Goal: Task Accomplishment & Management: Use online tool/utility

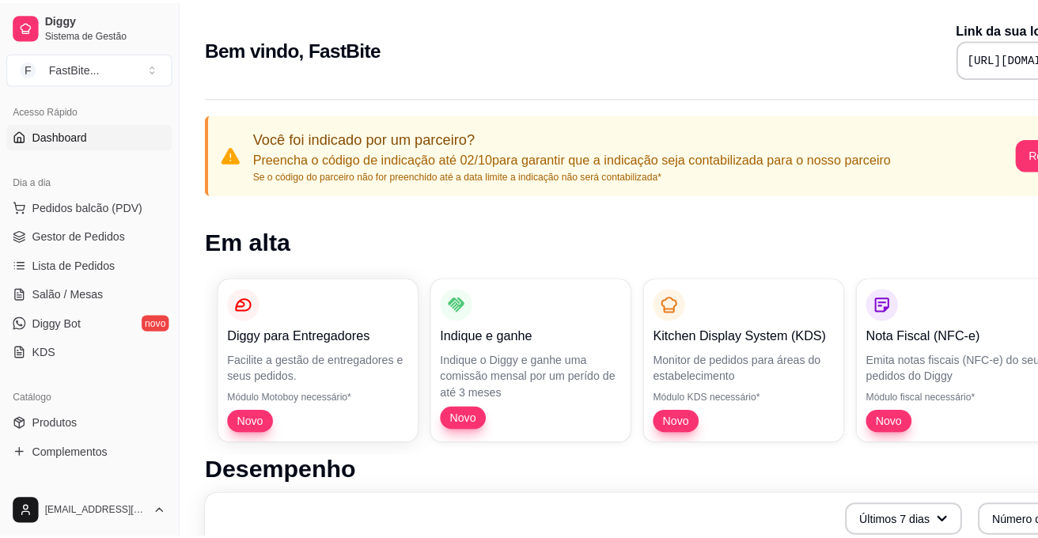
scroll to position [105, 0]
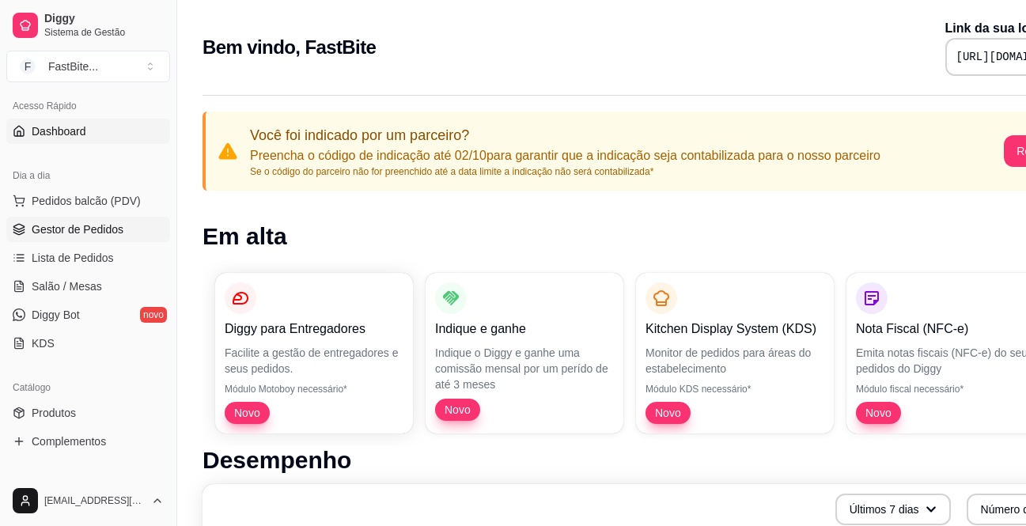
click at [115, 236] on span "Gestor de Pedidos" at bounding box center [78, 229] width 92 height 16
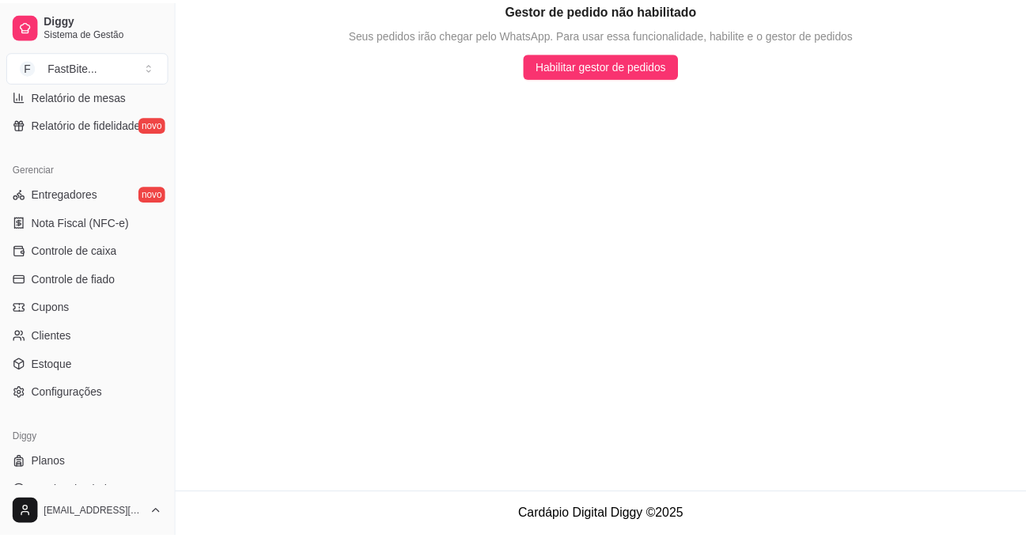
scroll to position [581, 0]
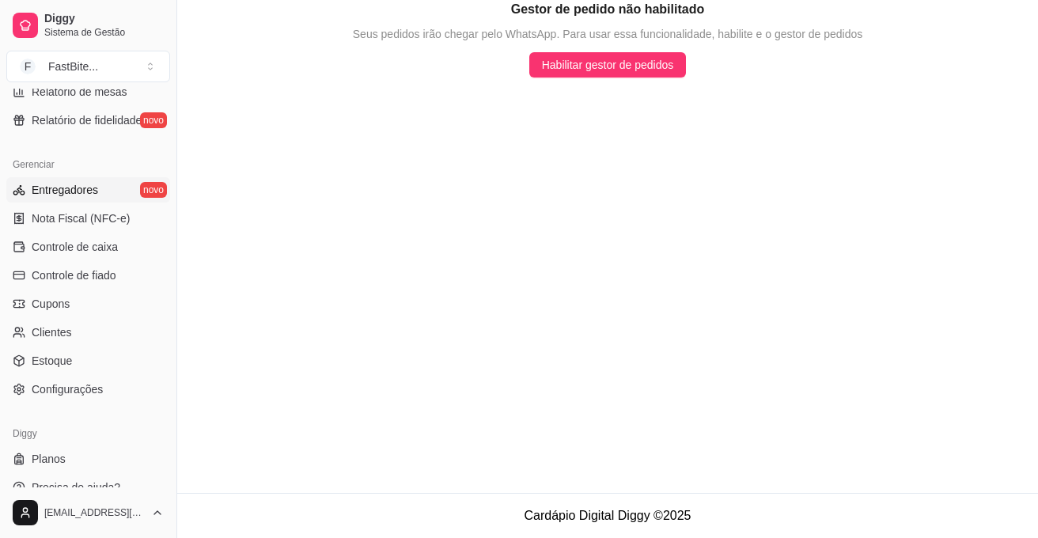
click at [40, 181] on link "Entregadores novo" at bounding box center [88, 189] width 164 height 25
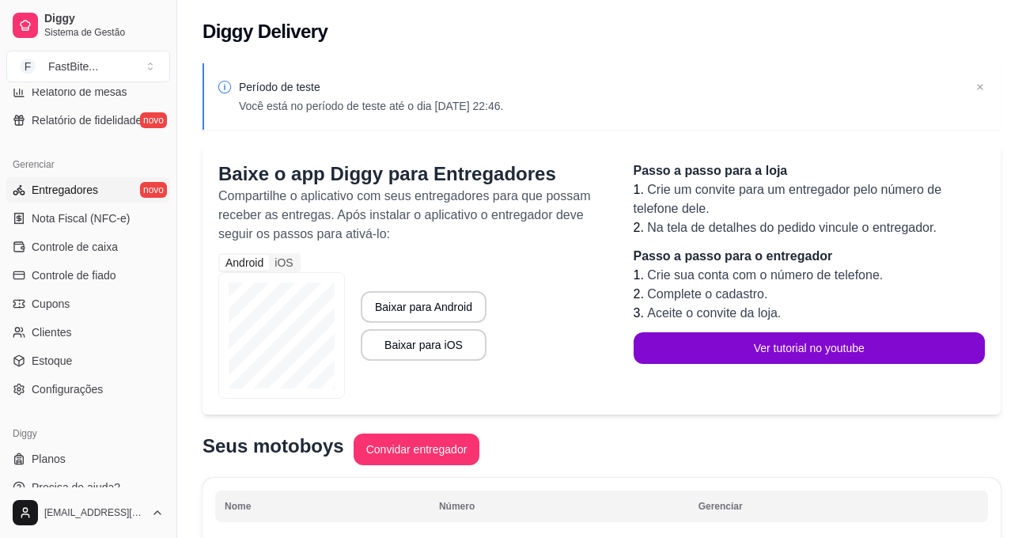
scroll to position [600, 0]
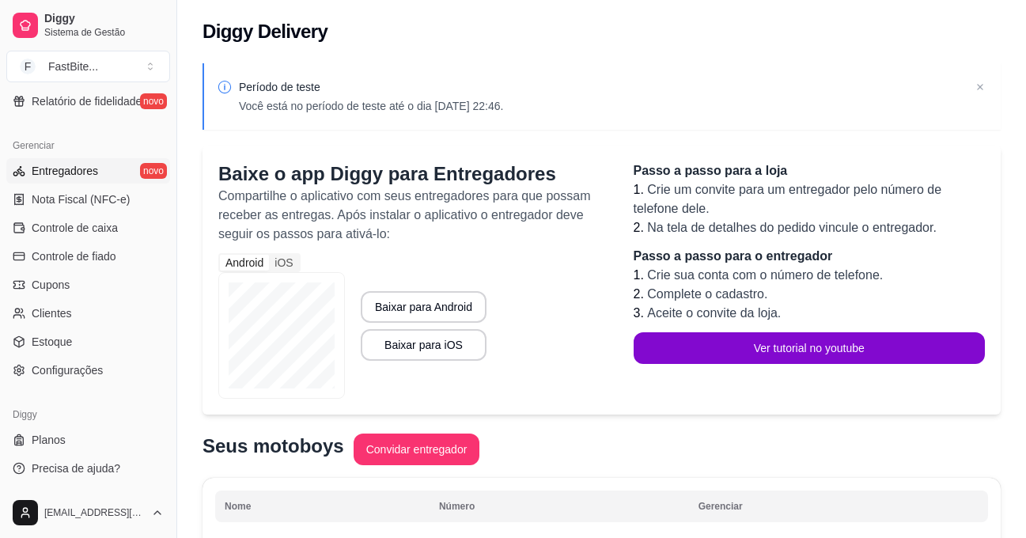
drag, startPoint x: 172, startPoint y: 390, endPoint x: 166, endPoint y: 379, distance: 12.4
click at [166, 379] on div "Diggy Sistema de Gestão F FastBite ... Loja fechada Período gratuito até 25/10 …" at bounding box center [88, 269] width 176 height 538
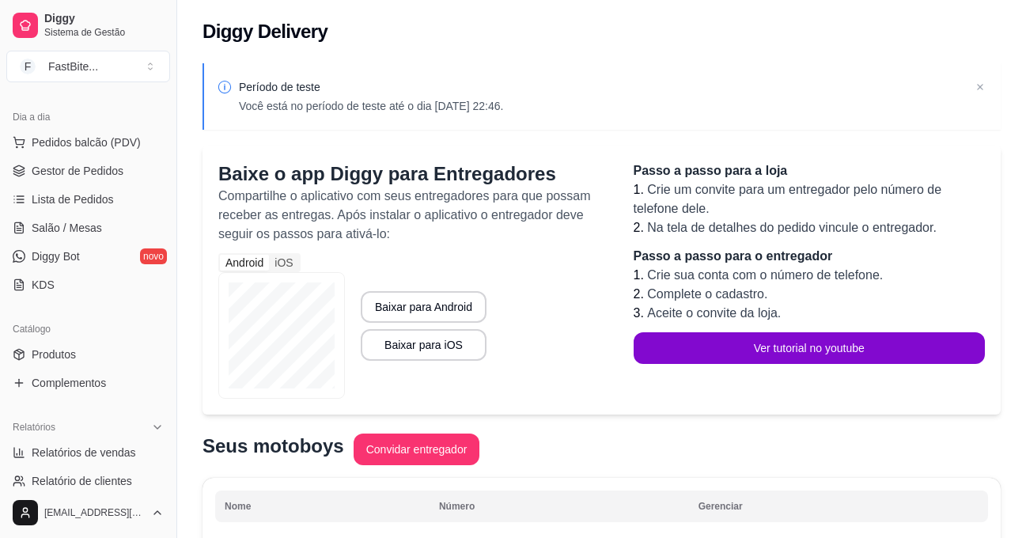
scroll to position [171, 0]
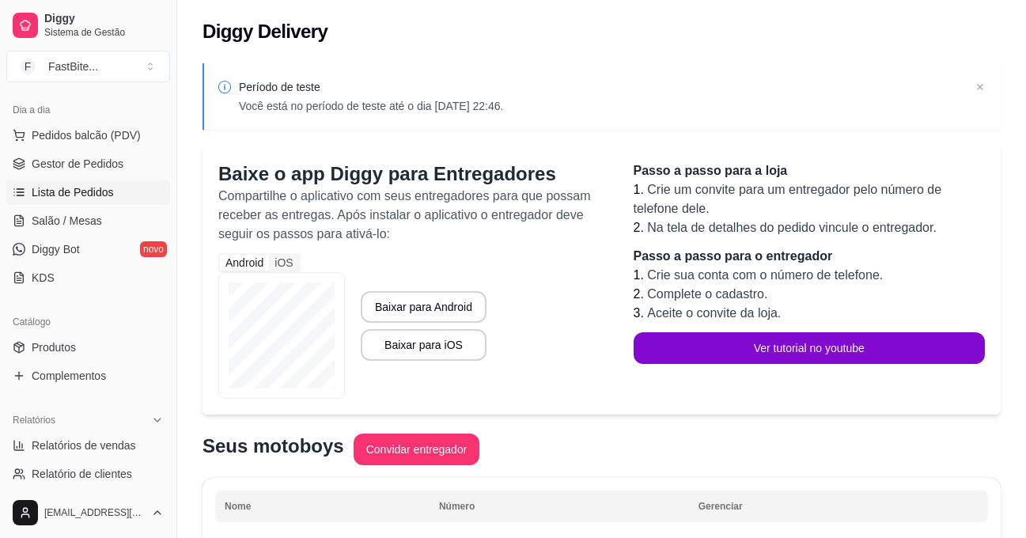
click at [100, 199] on span "Lista de Pedidos" at bounding box center [73, 192] width 82 height 16
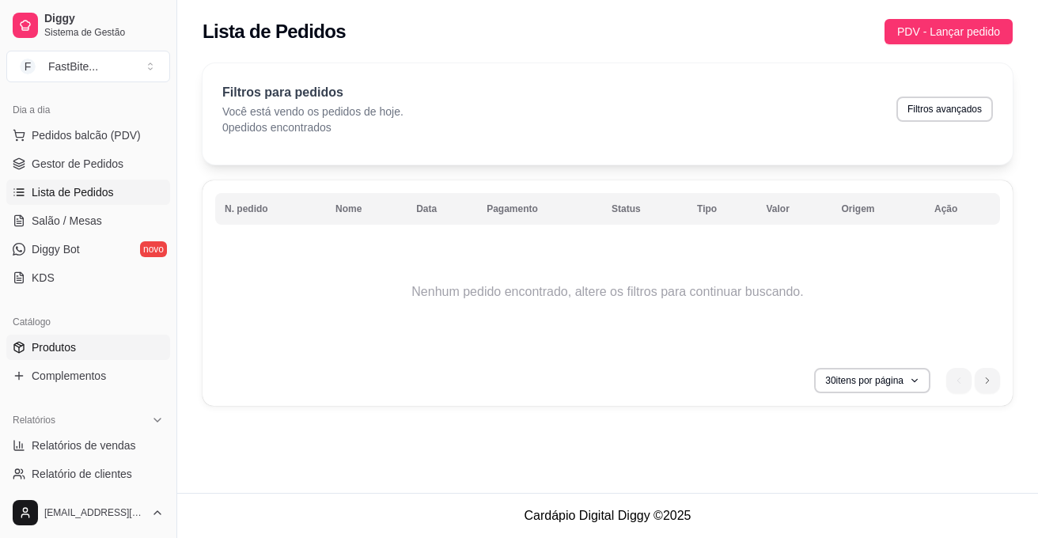
click at [112, 357] on link "Produtos" at bounding box center [88, 347] width 164 height 25
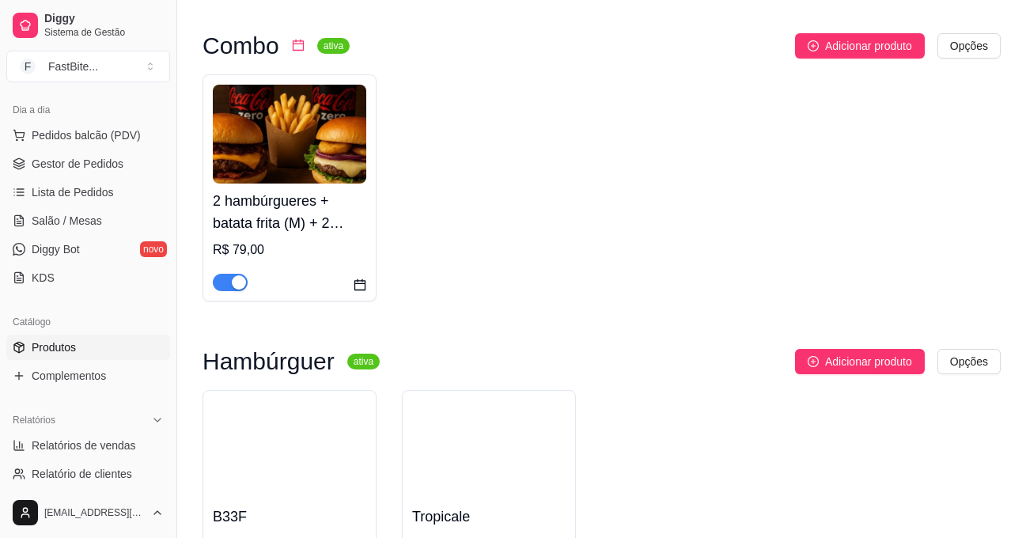
scroll to position [142, 0]
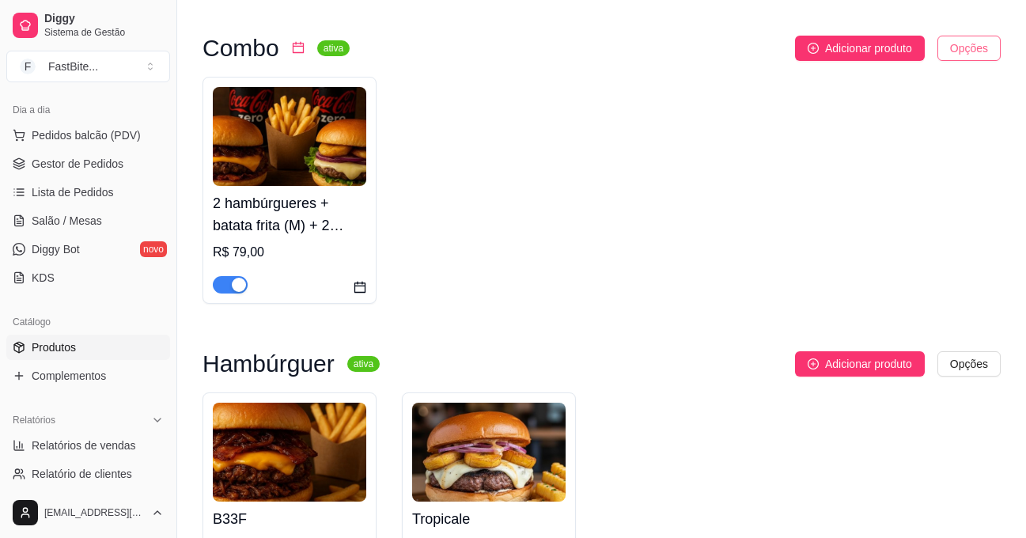
click at [953, 45] on html "Diggy Sistema de Gestão F FastBite ... Loja fechada Período gratuito até 25/10 …" at bounding box center [513, 127] width 1026 height 538
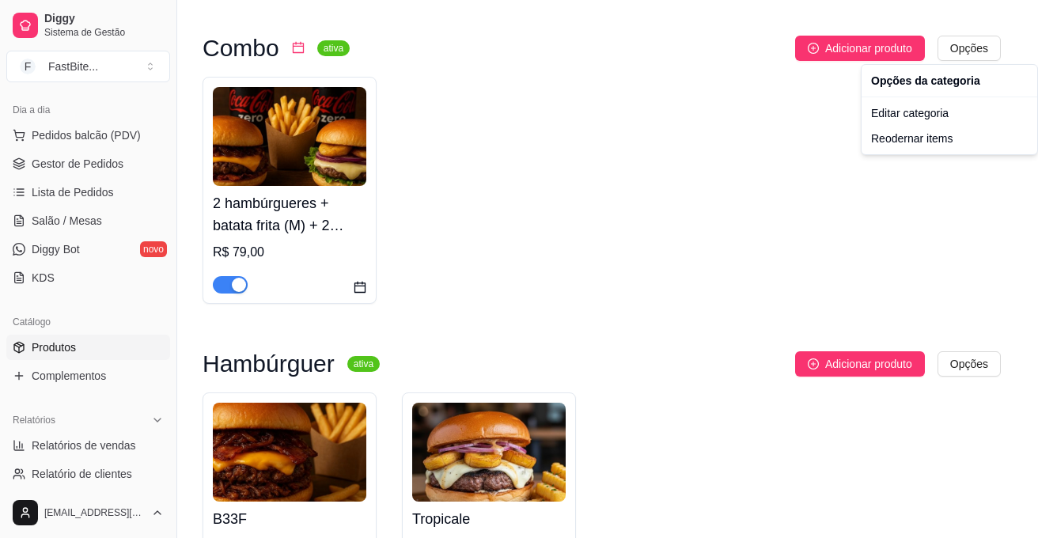
click at [766, 129] on html "Diggy Sistema de Gestão F FastBite ... Loja fechada Período gratuito até 25/10 …" at bounding box center [519, 127] width 1038 height 538
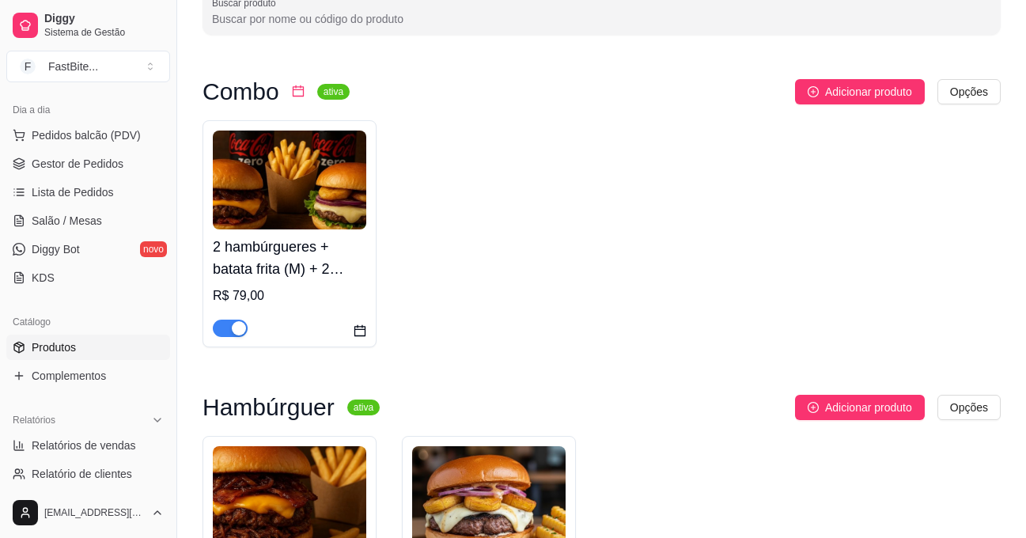
scroll to position [0, 0]
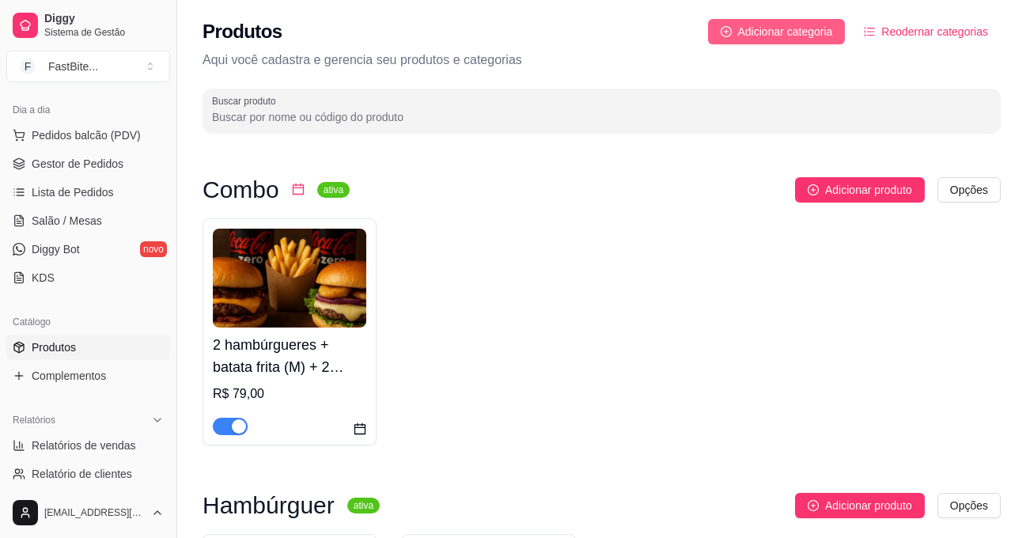
click at [811, 40] on span "Adicionar categoria" at bounding box center [785, 31] width 95 height 17
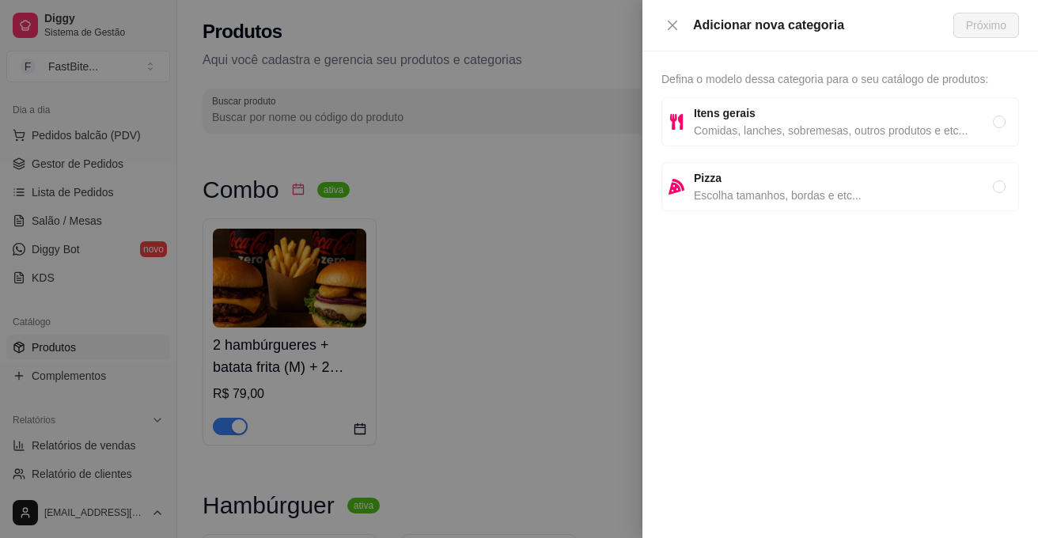
click at [816, 120] on span "Itens gerais" at bounding box center [843, 112] width 299 height 17
radio input "true"
click at [966, 17] on span "Próximo" at bounding box center [986, 25] width 40 height 17
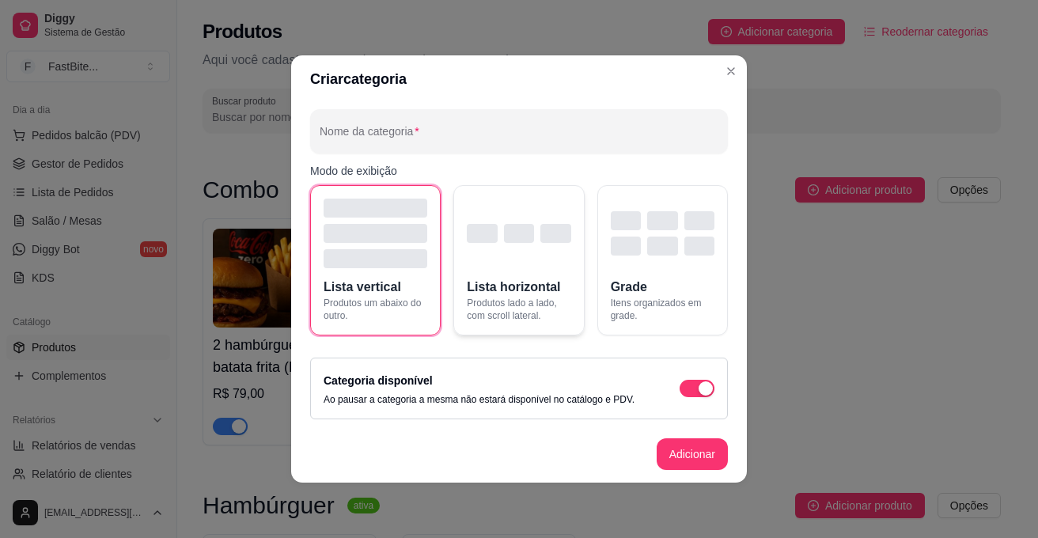
click at [486, 229] on div "button" at bounding box center [482, 233] width 30 height 19
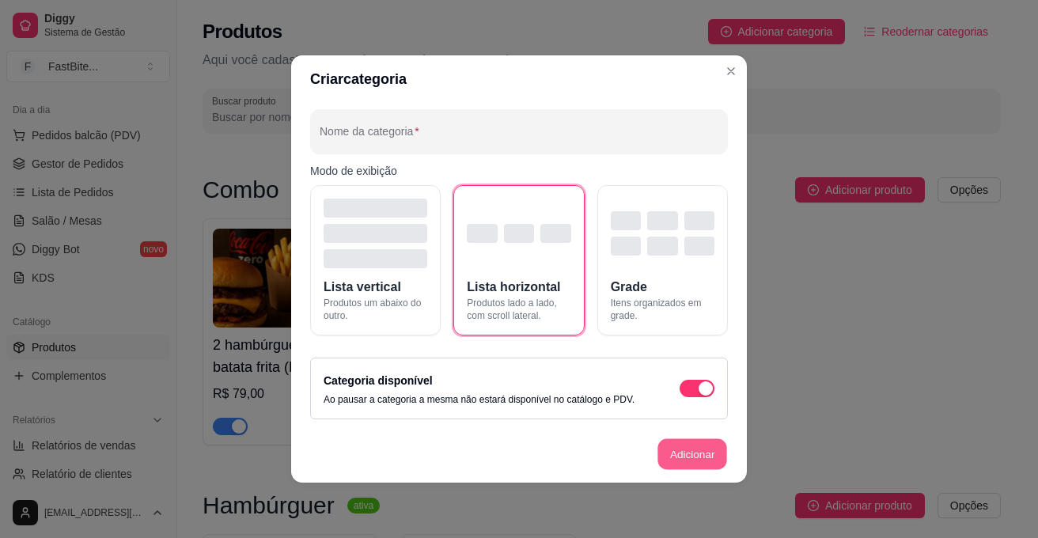
click at [664, 443] on button "Adicionar" at bounding box center [692, 454] width 70 height 31
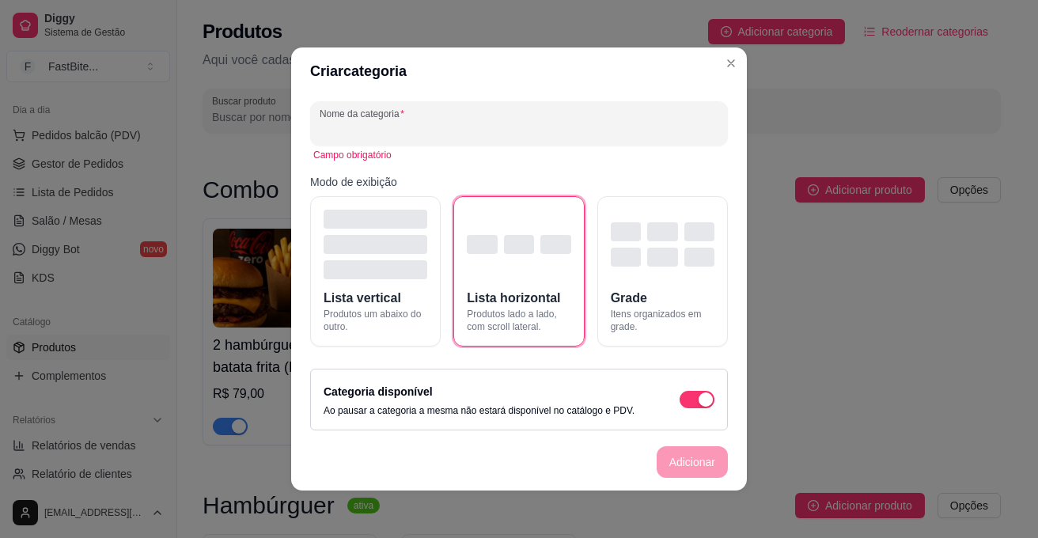
click at [429, 127] on input "Nome da categoria" at bounding box center [519, 130] width 399 height 16
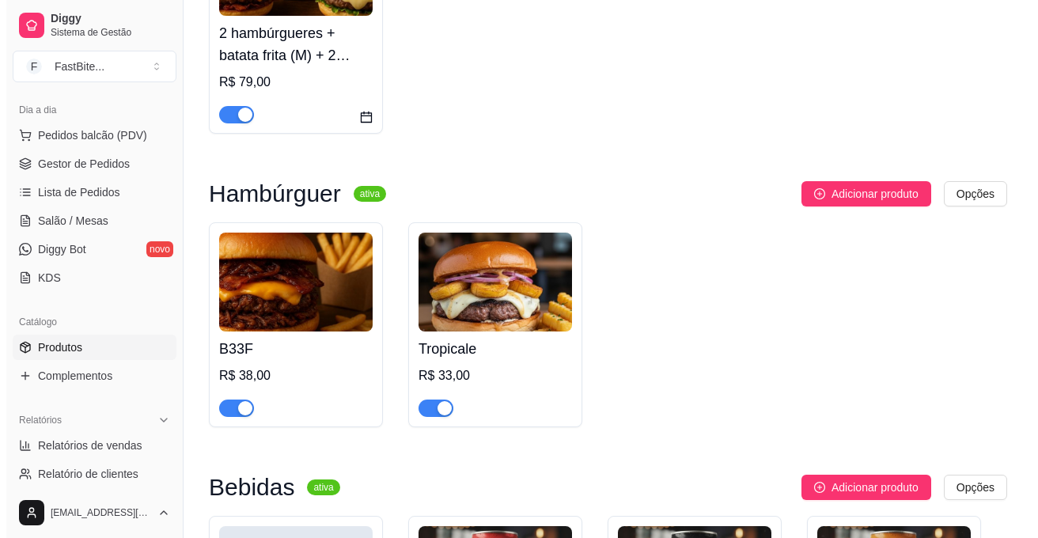
scroll to position [319, 0]
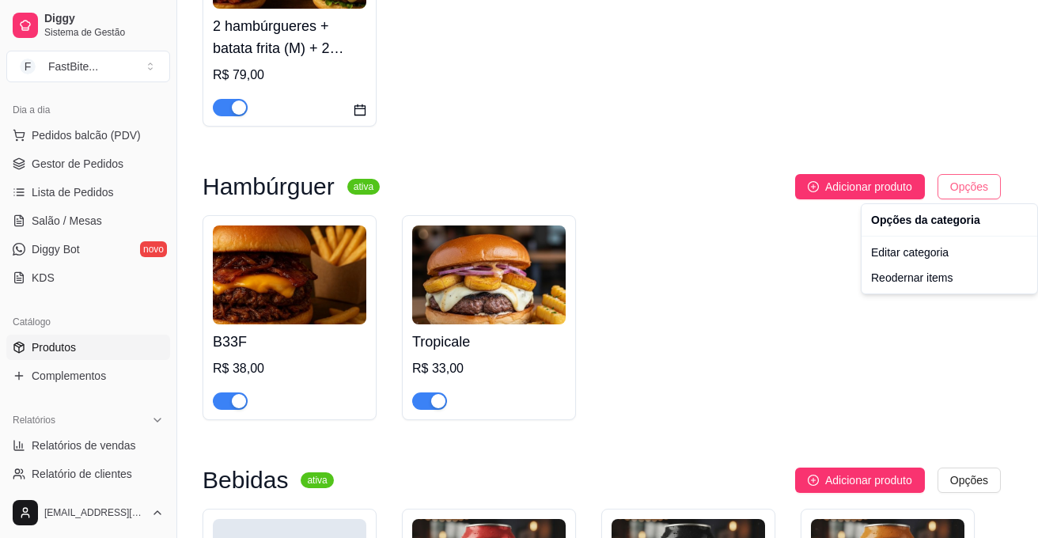
click at [909, 250] on div "Editar categoria" at bounding box center [948, 252] width 169 height 25
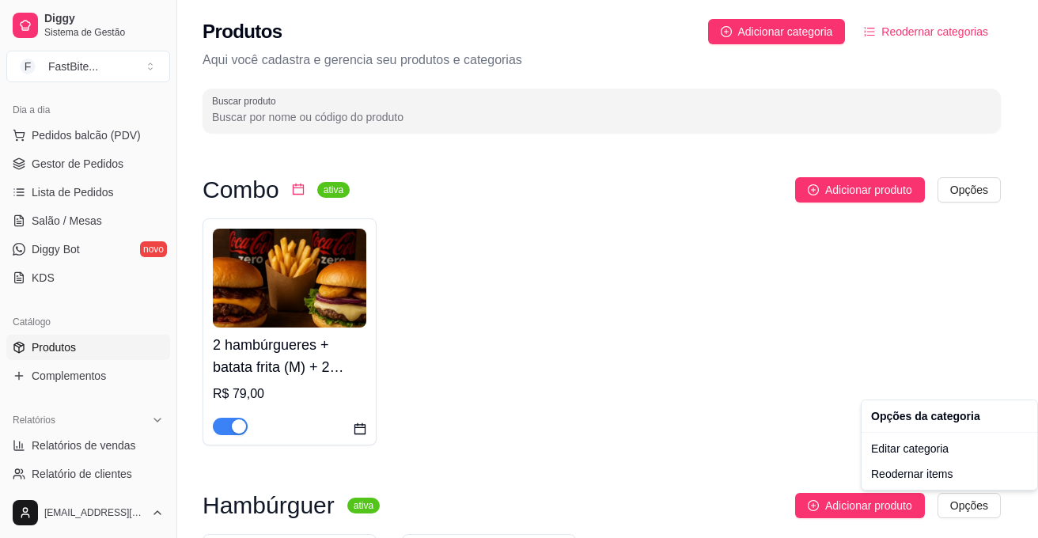
scroll to position [0, 0]
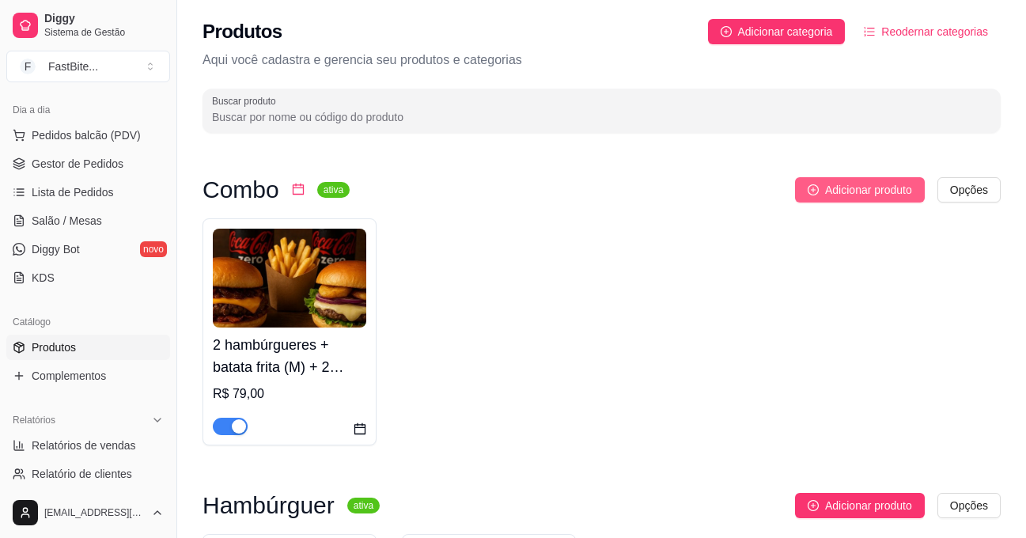
click at [826, 193] on span "Adicionar produto" at bounding box center [868, 189] width 87 height 17
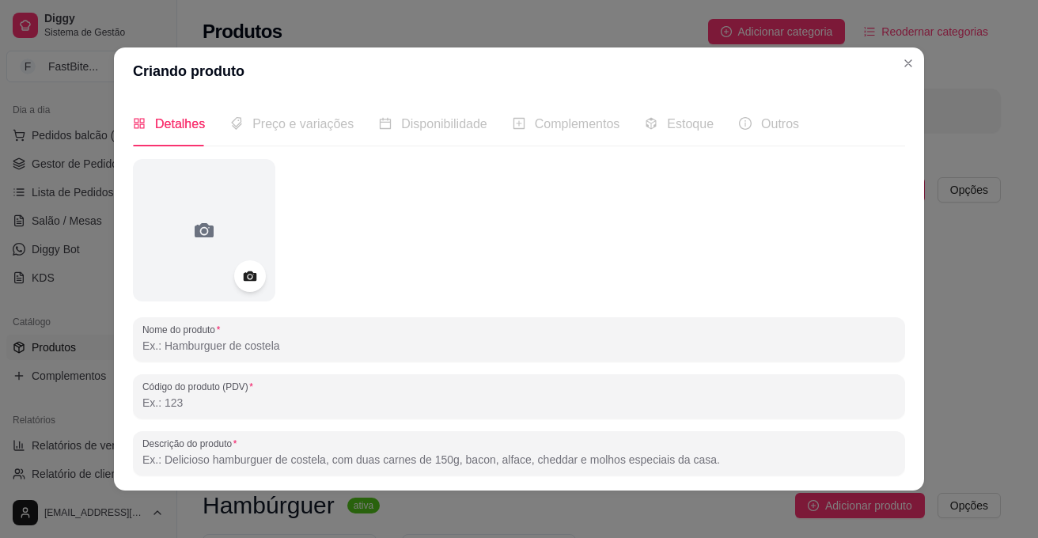
click at [210, 338] on input "Nome do produto" at bounding box center [518, 346] width 753 height 16
type input "g"
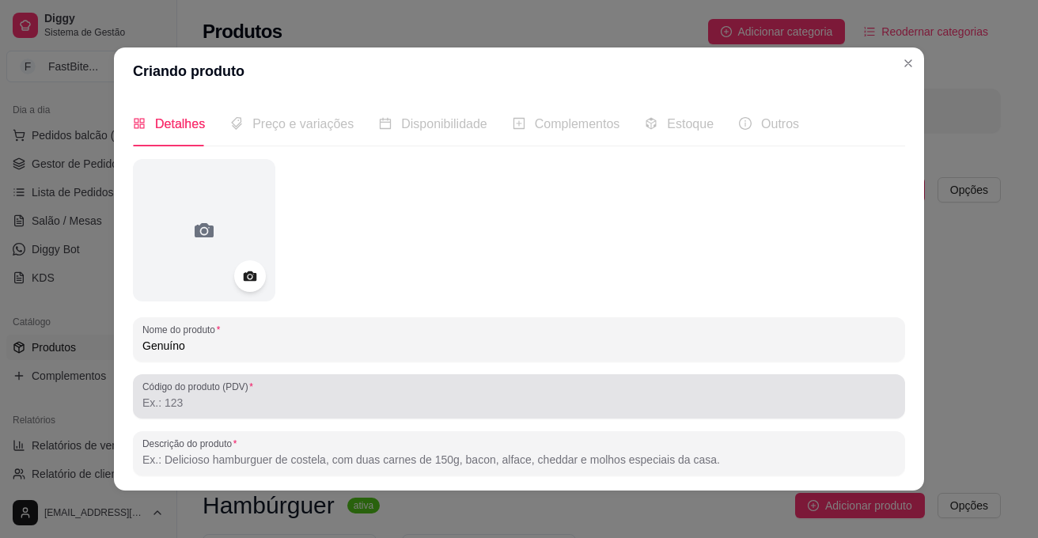
type input "Genuíno"
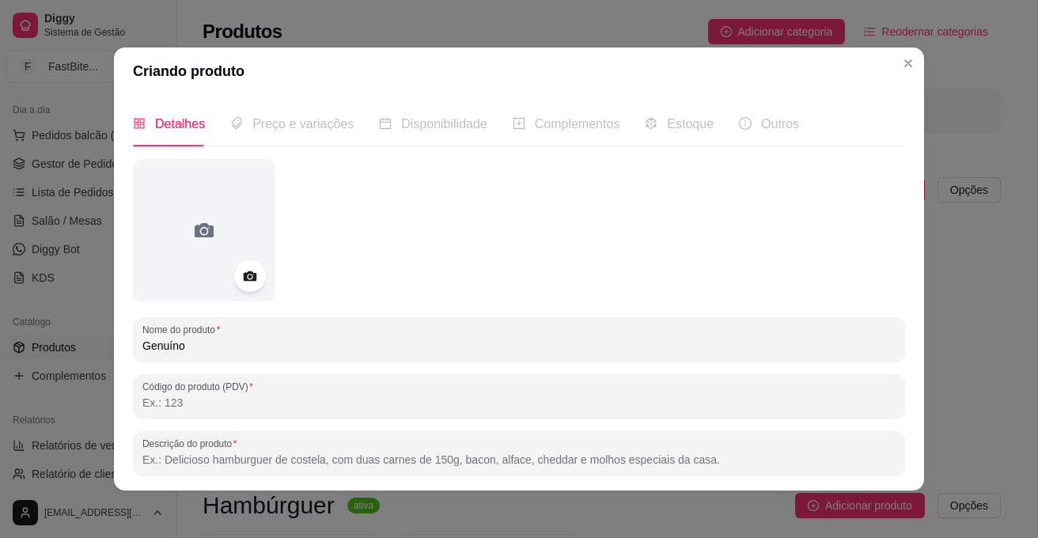
click at [208, 398] on input "Código do produto (PDV)" at bounding box center [518, 403] width 753 height 16
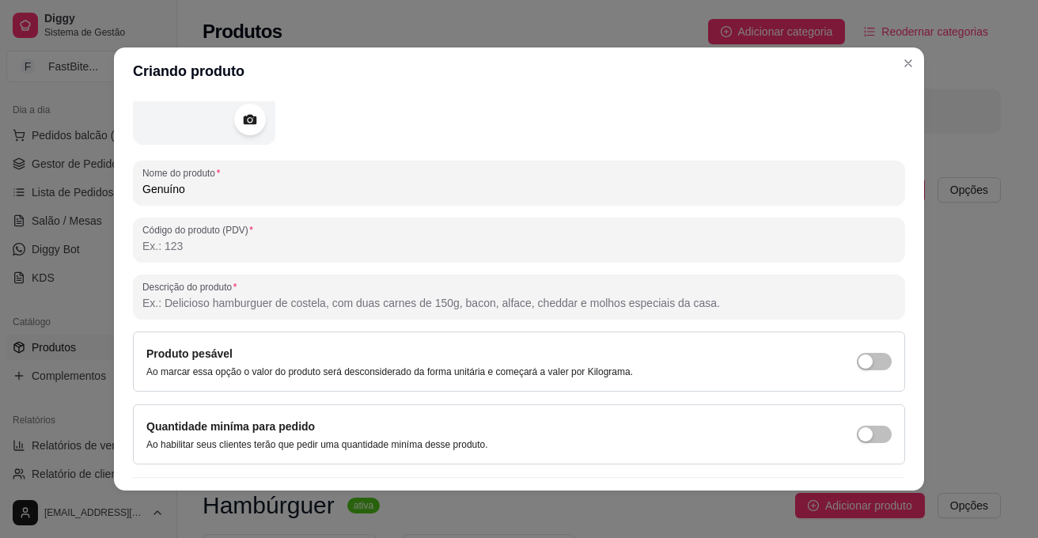
scroll to position [172, 0]
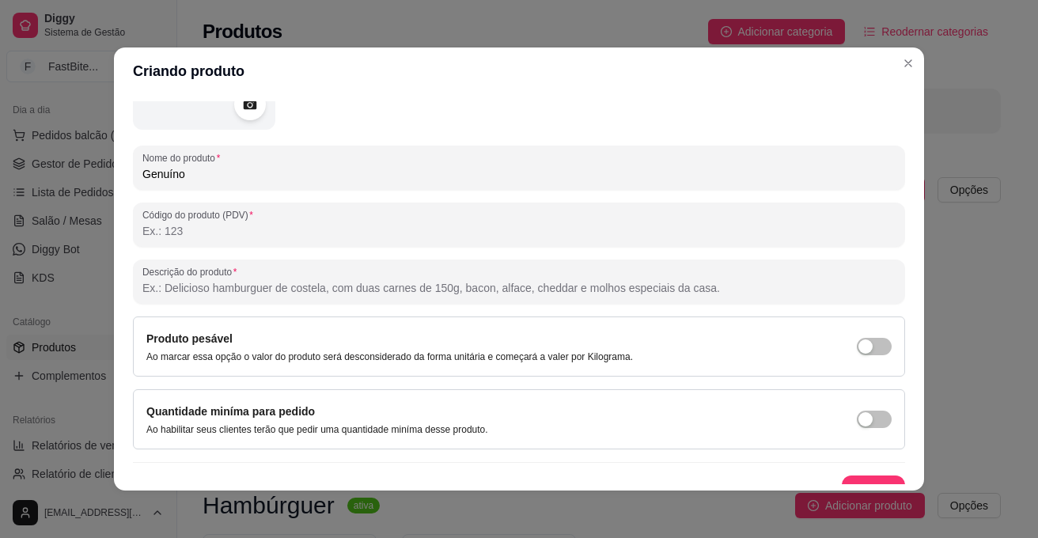
click at [670, 293] on input "Descrição do produto" at bounding box center [518, 288] width 753 height 16
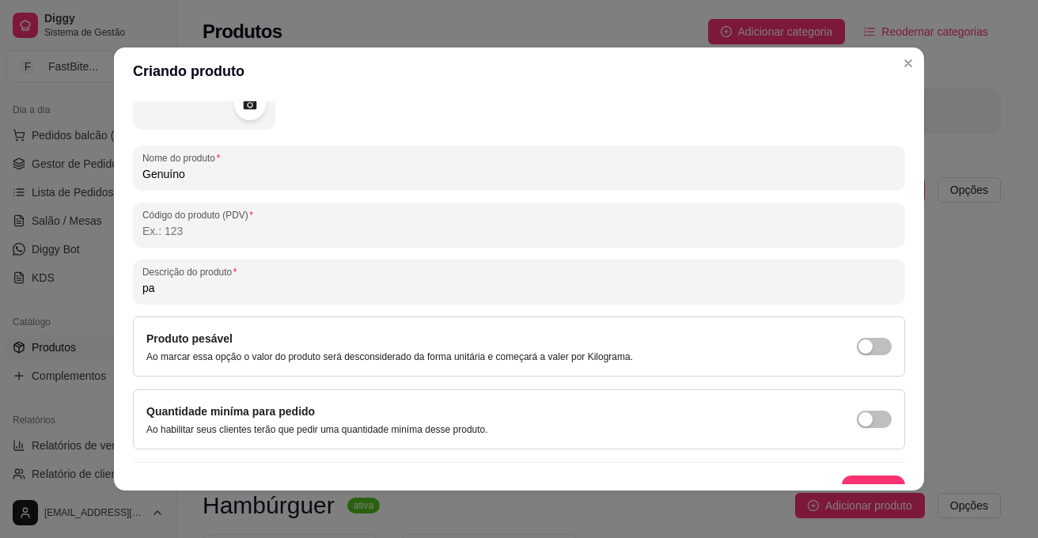
type input "p"
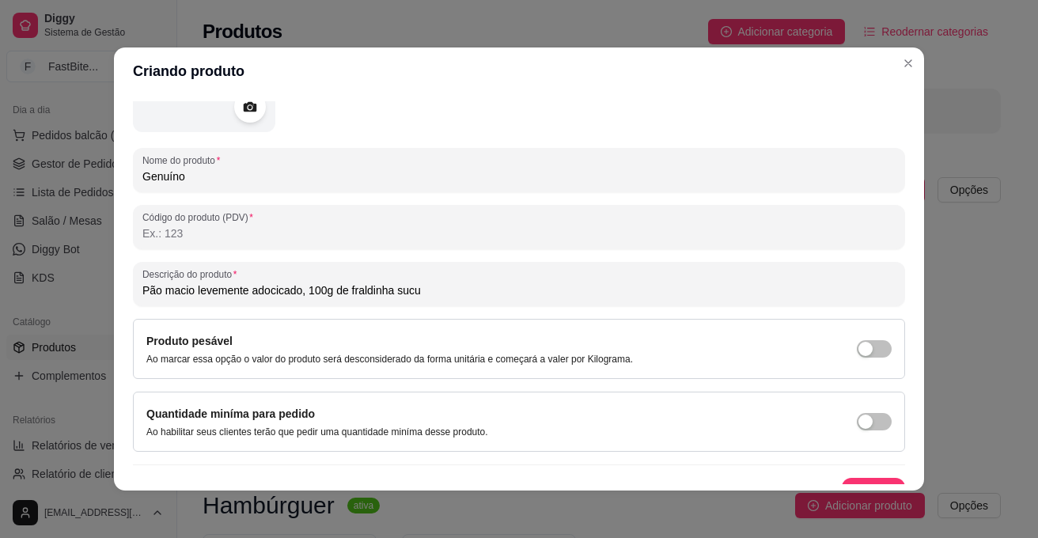
click at [670, 293] on input "Pão macio levemente adocicado, 100g de fraldinha sucu" at bounding box center [518, 290] width 753 height 16
click at [386, 293] on input "Pão macio levemente adocicado, 100g de fraldinha assada na brasa" at bounding box center [518, 290] width 753 height 16
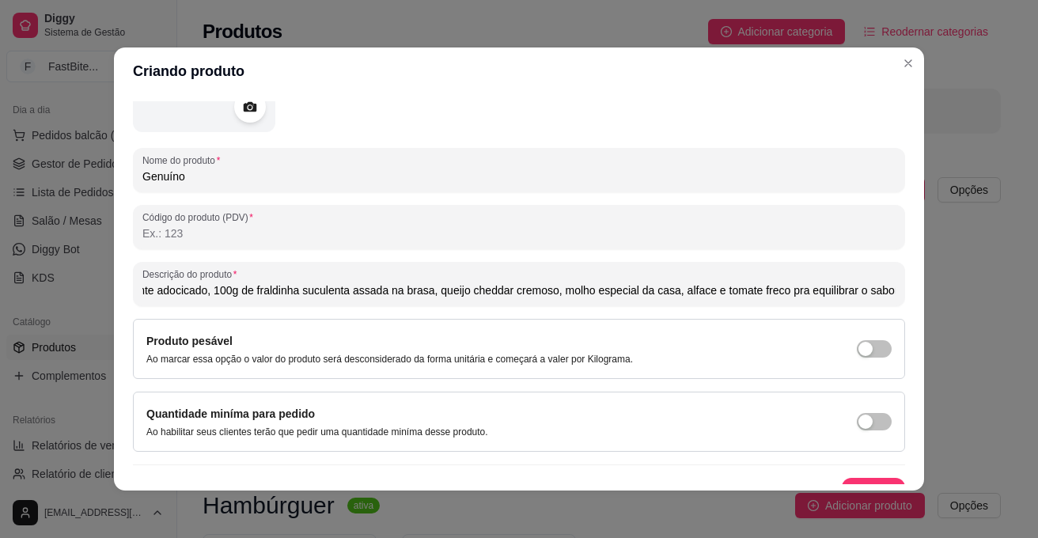
scroll to position [0, 96]
click at [754, 289] on input "Pão macio levemente adocicado, 100g de fraldinha suculenta assada na brasa, que…" at bounding box center [518, 290] width 753 height 16
click at [849, 286] on input "Pão macio levemente adocicado, 100g de fraldinha suculenta assada na brasa, que…" at bounding box center [518, 290] width 753 height 16
type input "Pão macio levemente adocicado, 100g de fraldinha suculenta assada na brasa, que…"
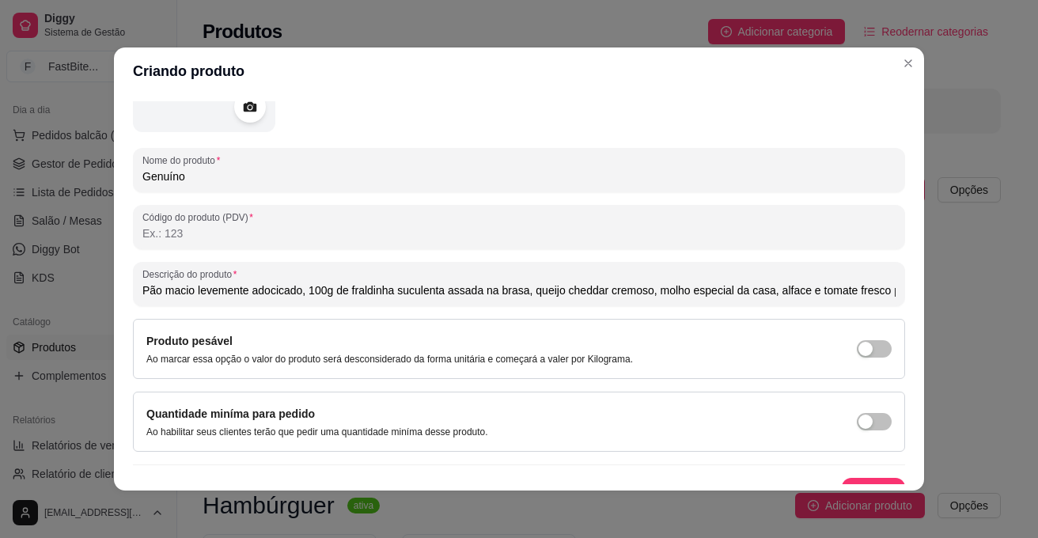
scroll to position [195, 0]
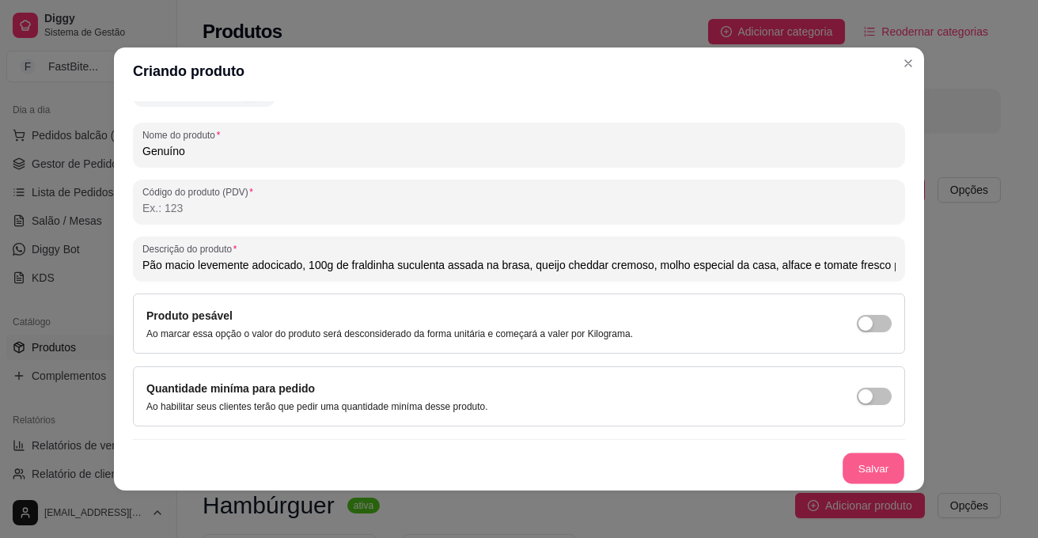
click at [852, 462] on button "Salvar" at bounding box center [873, 468] width 62 height 31
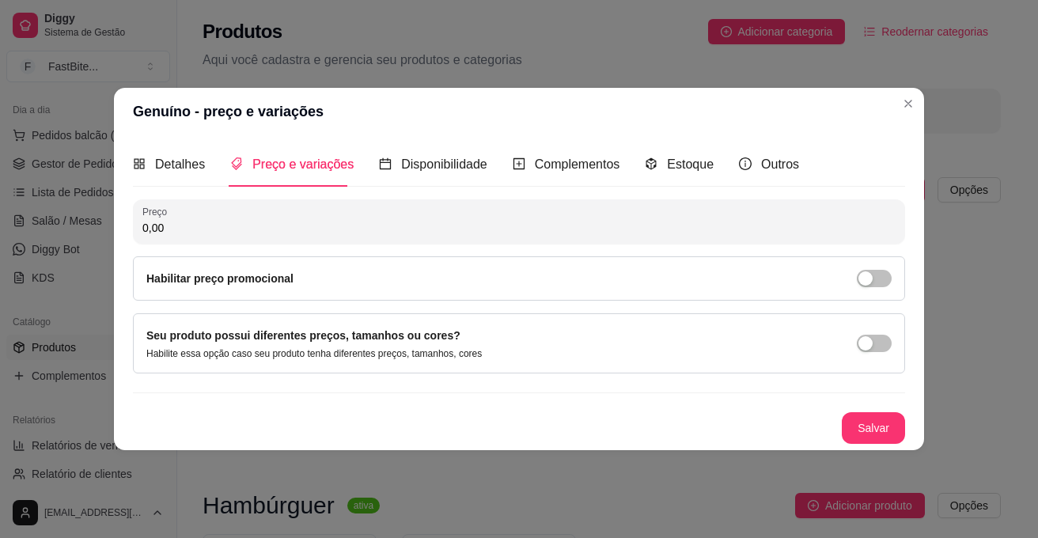
scroll to position [0, 0]
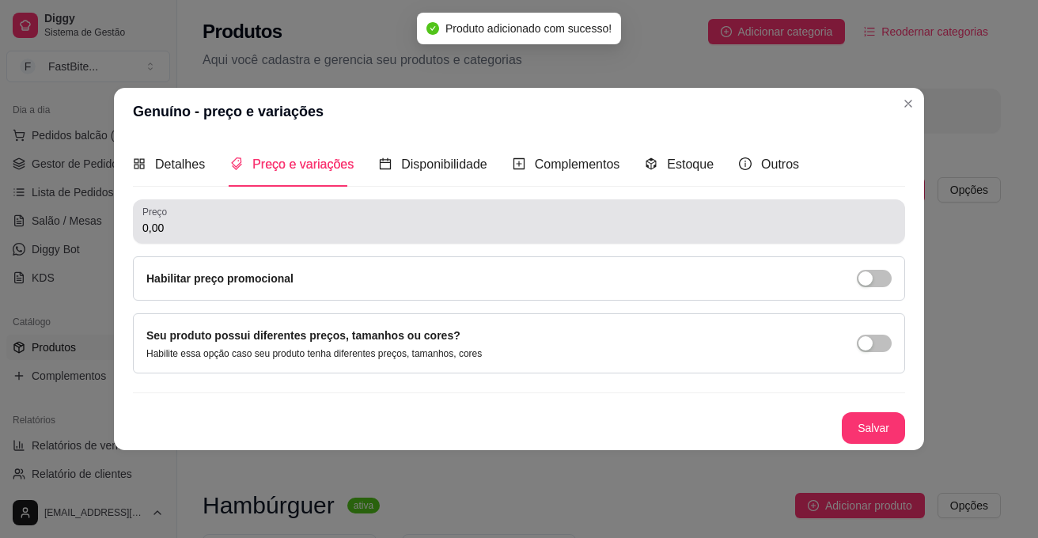
click at [517, 229] on input "0,00" at bounding box center [518, 228] width 753 height 16
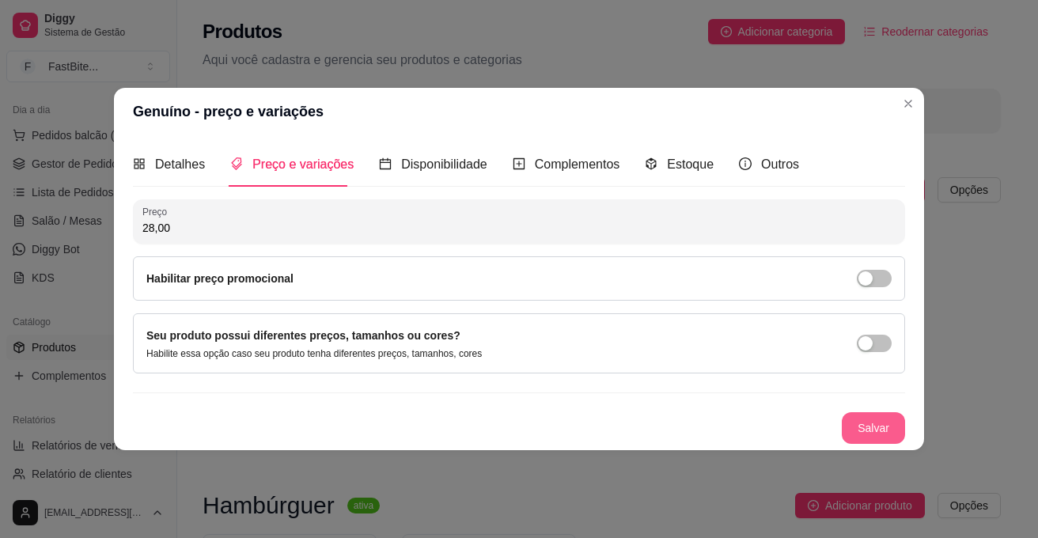
type input "28,00"
click at [860, 424] on button "Salvar" at bounding box center [873, 428] width 62 height 31
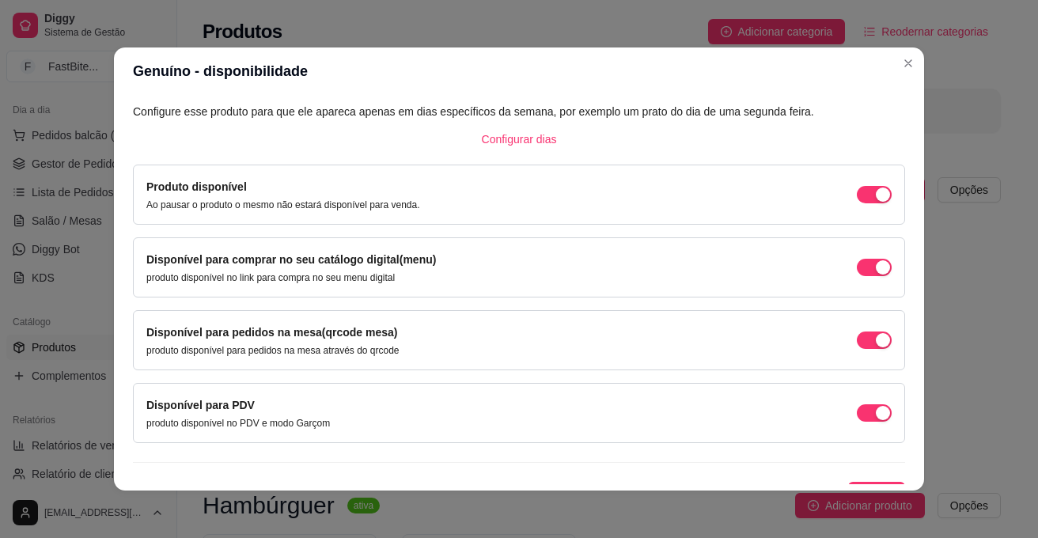
scroll to position [112, 0]
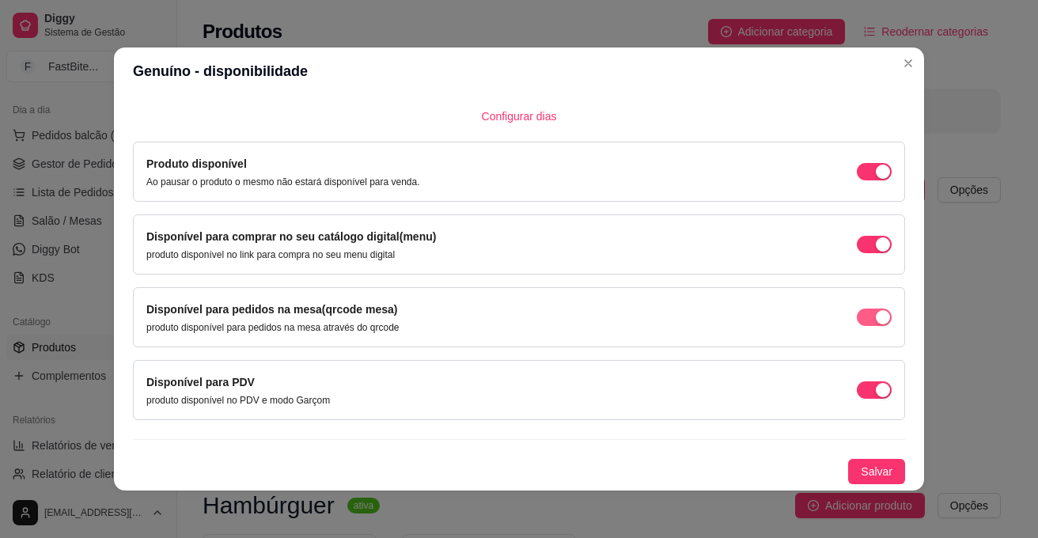
click at [875, 319] on div "button" at bounding box center [882, 317] width 14 height 14
click at [875, 472] on button "Salvar" at bounding box center [876, 471] width 57 height 25
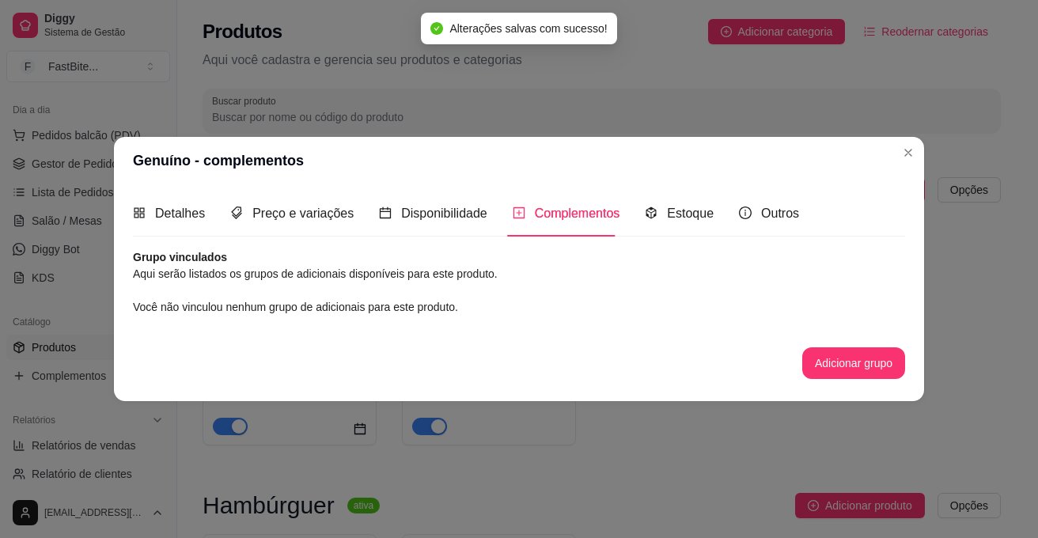
scroll to position [0, 0]
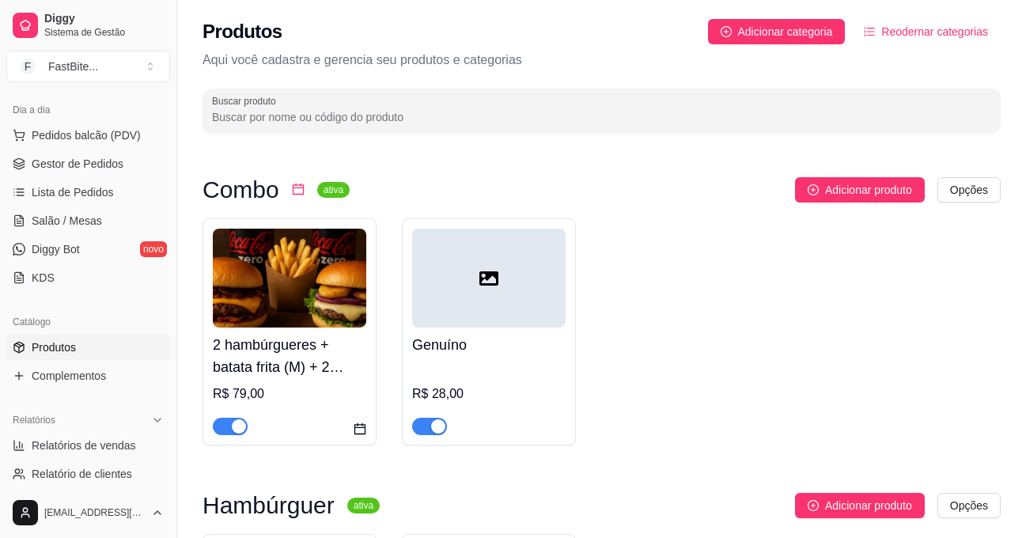
click at [237, 425] on div "button" at bounding box center [239, 426] width 14 height 14
click at [465, 295] on div at bounding box center [488, 278] width 153 height 99
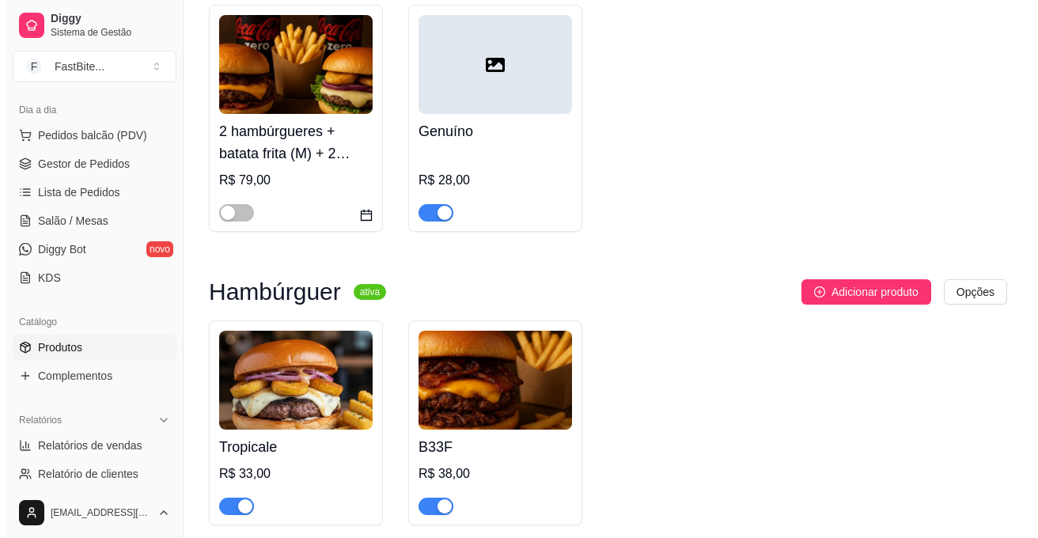
scroll to position [221, 0]
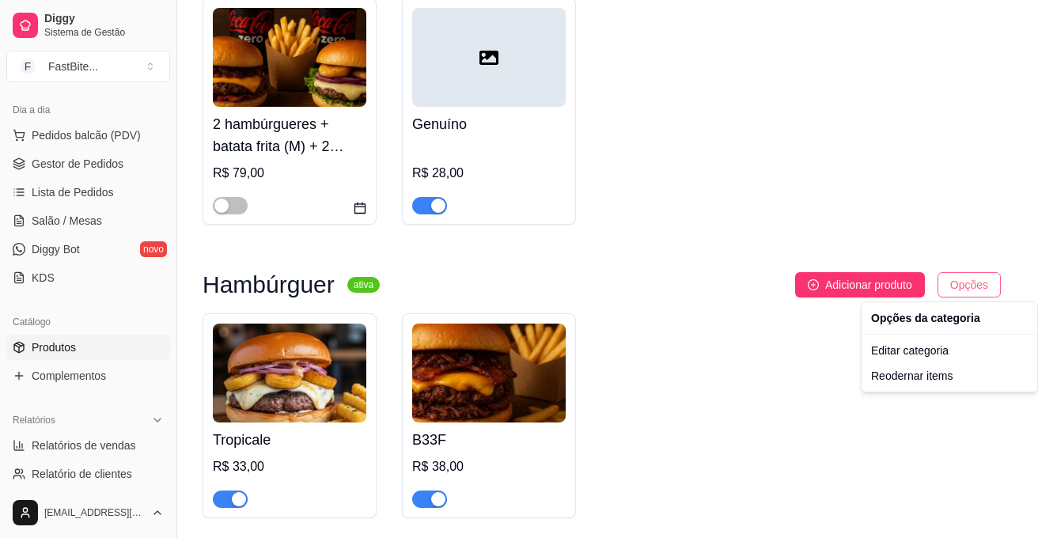
click at [968, 283] on html "Diggy Sistema de Gestão F FastBite ... Loja fechada Período gratuito até 25/10 …" at bounding box center [519, 48] width 1038 height 538
click at [853, 283] on html "Diggy Sistema de Gestão F FastBite ... Loja fechada Período gratuito até 25/10 …" at bounding box center [519, 48] width 1038 height 538
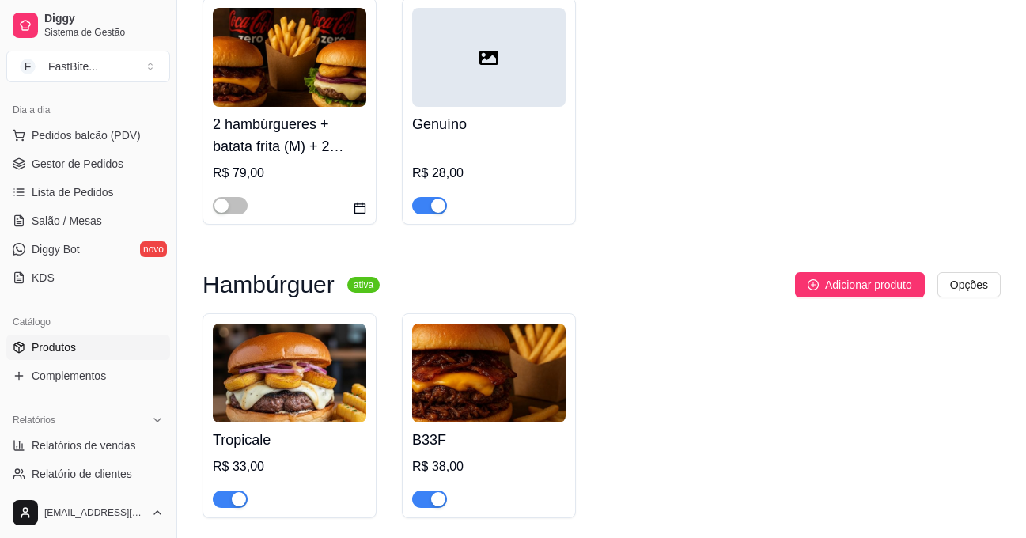
click at [853, 283] on span "Adicionar produto" at bounding box center [868, 284] width 87 height 17
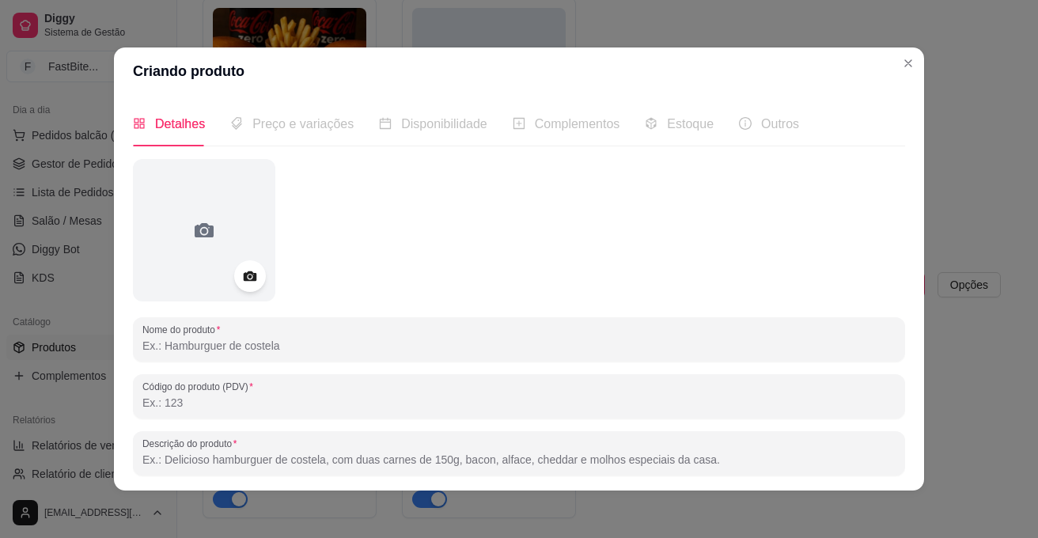
click at [242, 350] on input "Nome do produto" at bounding box center [518, 346] width 753 height 16
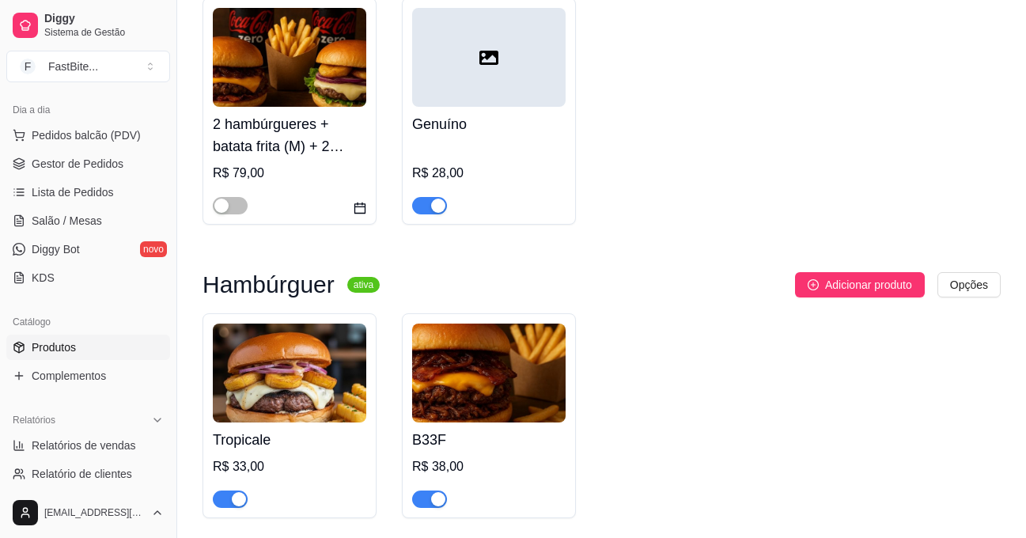
click at [494, 59] on icon at bounding box center [488, 57] width 19 height 19
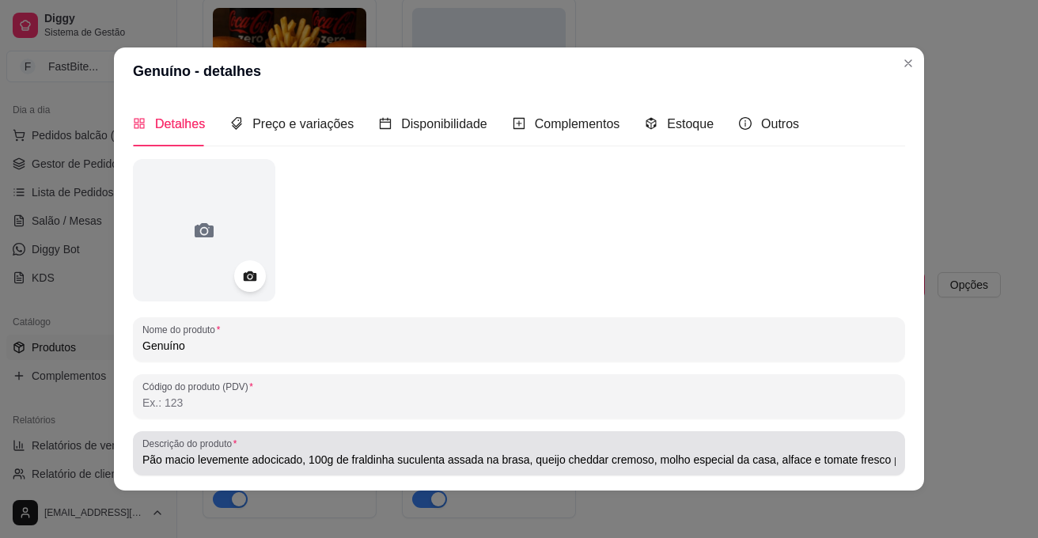
click at [134, 453] on div "Descrição do produto Pão macio levemente adocicado, 100g de fraldinha suculenta…" at bounding box center [519, 453] width 772 height 44
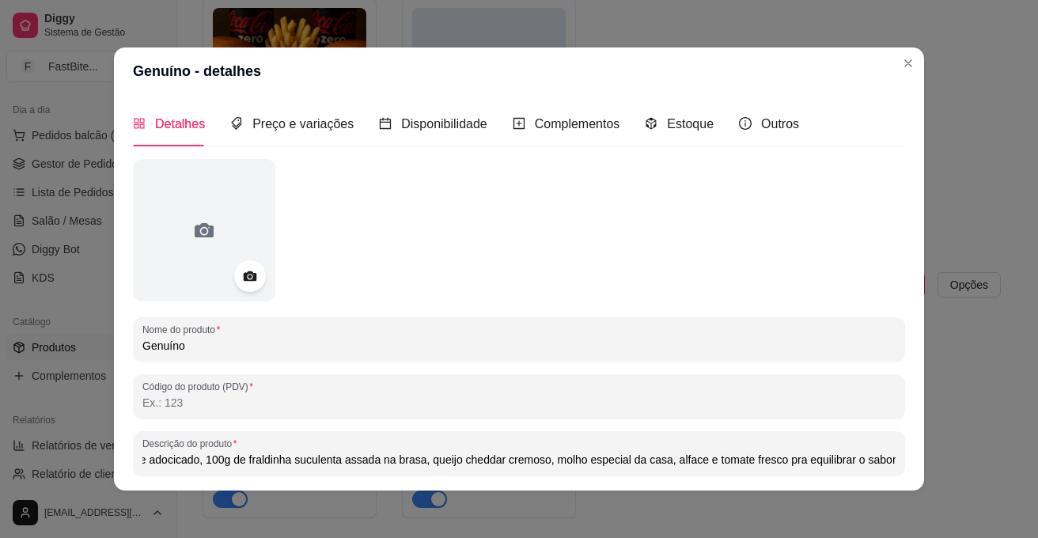
scroll to position [0, 0]
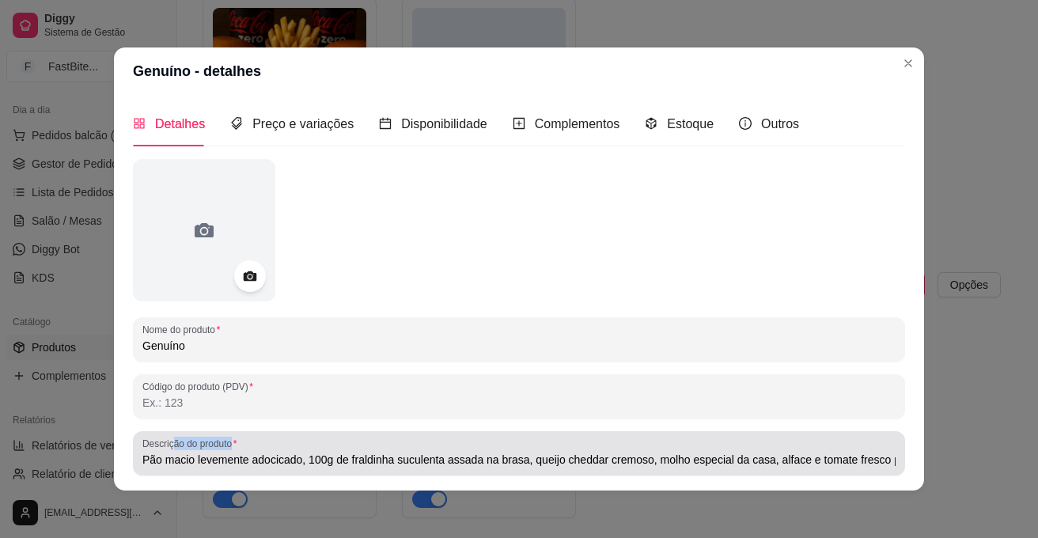
drag, startPoint x: 134, startPoint y: 453, endPoint x: 168, endPoint y: 444, distance: 35.9
click at [170, 443] on div "Descrição do produto Pão macio levemente adocicado, 100g de fraldinha suculenta…" at bounding box center [519, 453] width 772 height 44
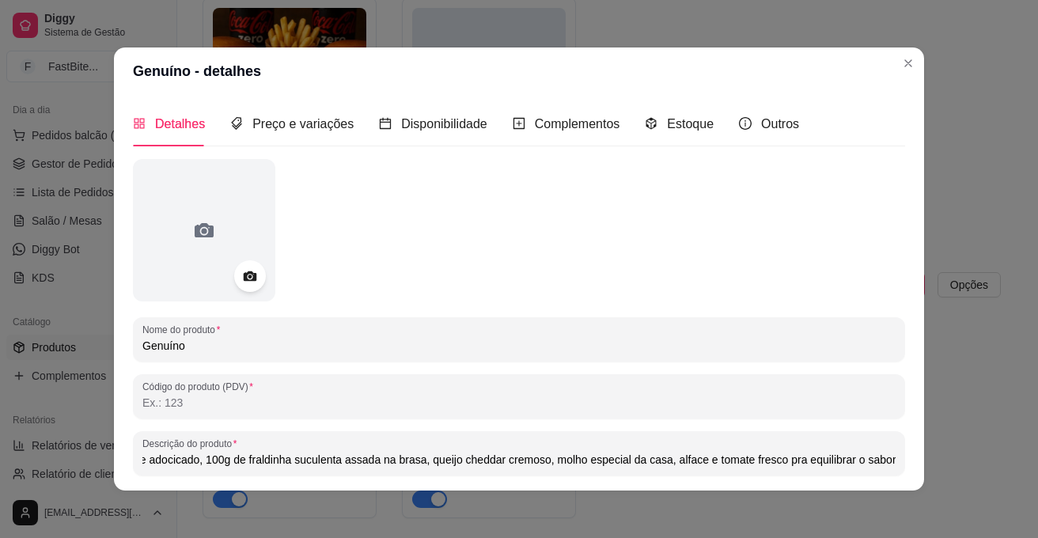
click at [150, 465] on input "Pão macio levemente adocicado, 100g de fraldinha suculenta assada na brasa, que…" at bounding box center [518, 460] width 753 height 16
drag, startPoint x: 168, startPoint y: 458, endPoint x: 417, endPoint y: 408, distance: 253.3
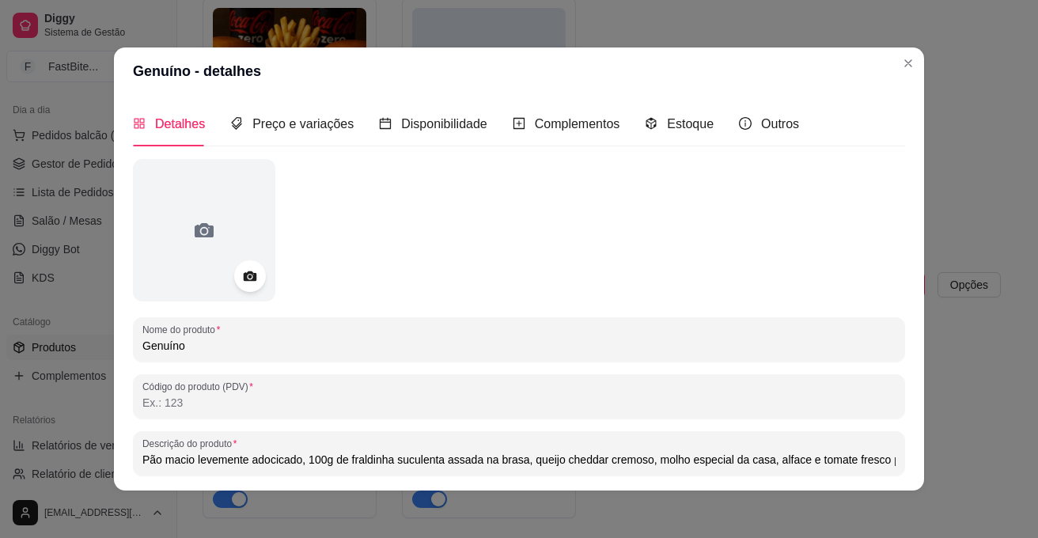
click at [417, 408] on input "Código do produto (PDV)" at bounding box center [518, 403] width 753 height 16
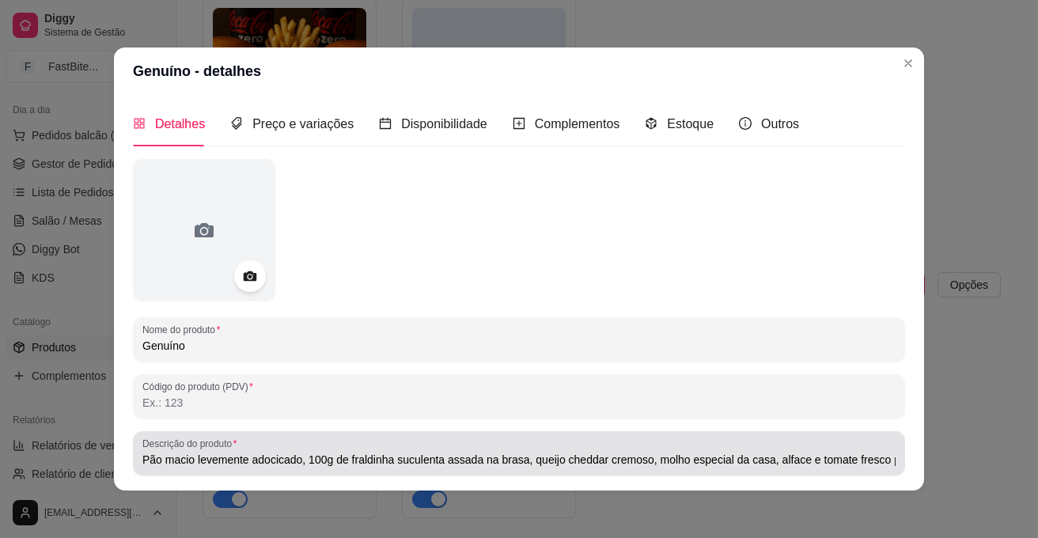
click at [134, 463] on div "Descrição do produto Pão macio levemente adocicado, 100g de fraldinha suculenta…" at bounding box center [519, 453] width 772 height 44
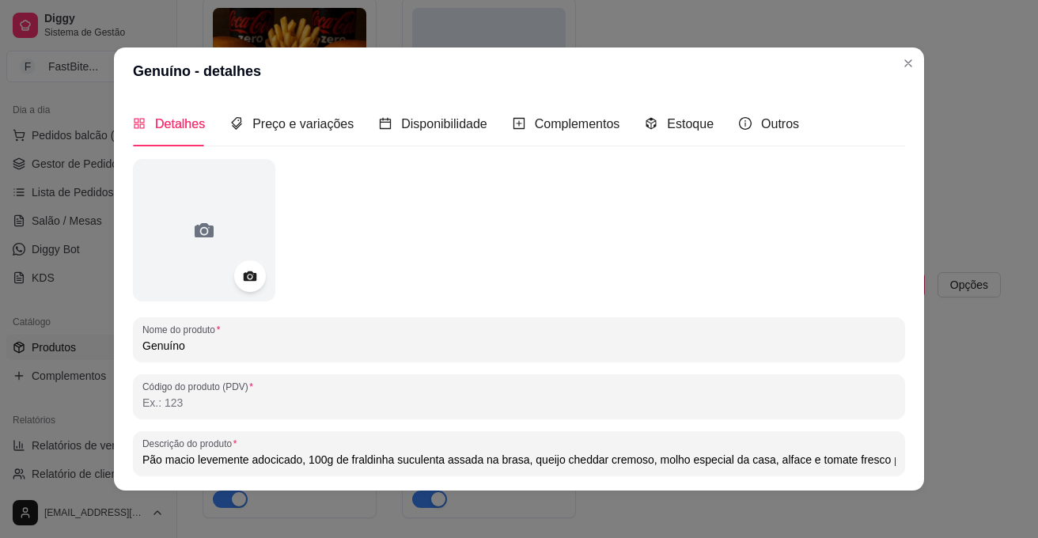
click at [134, 463] on div "Descrição do produto Pão macio levemente adocicado, 100g de fraldinha suculenta…" at bounding box center [519, 453] width 772 height 44
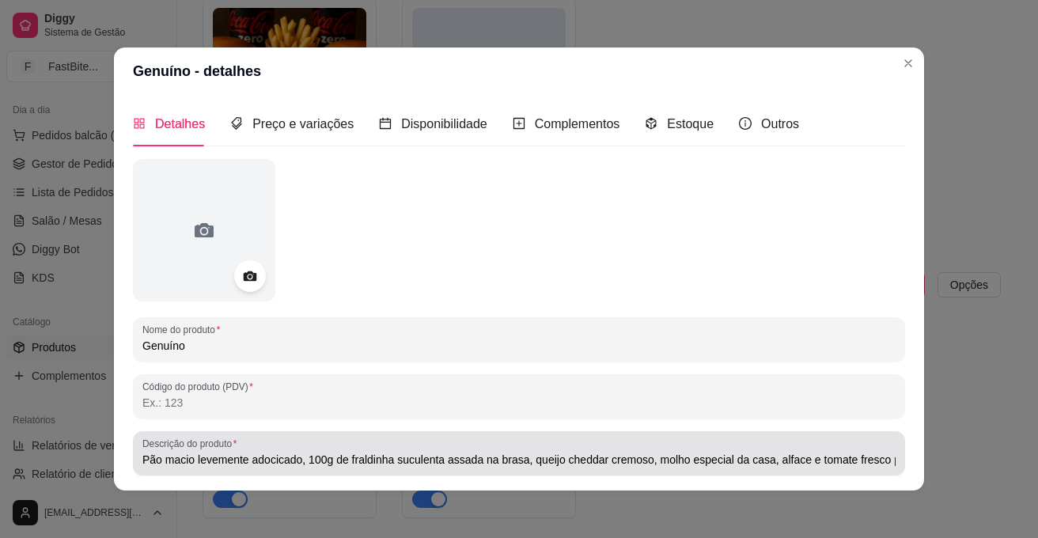
click at [134, 463] on div "Descrição do produto Pão macio levemente adocicado, 100g de fraldinha suculenta…" at bounding box center [519, 453] width 772 height 44
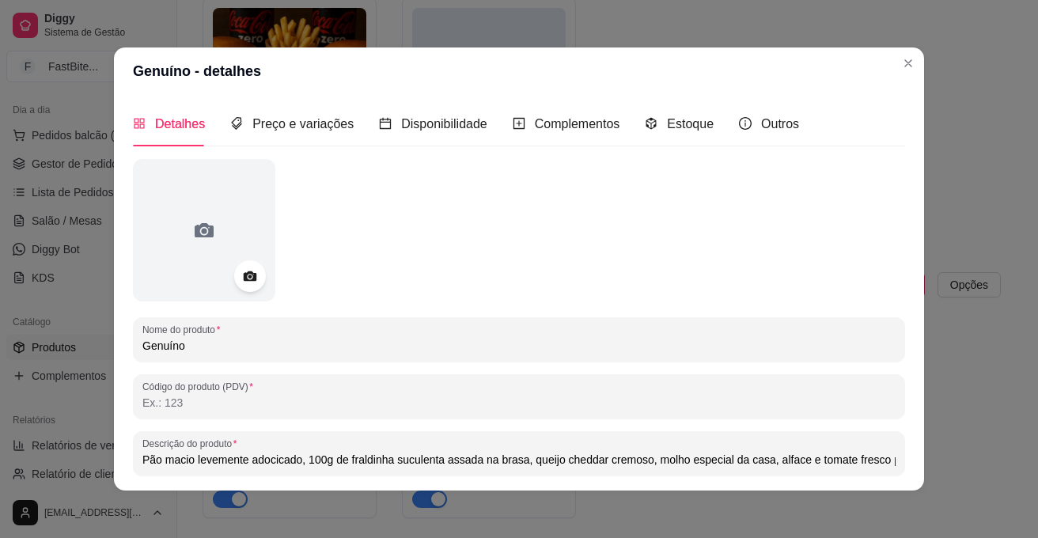
click at [142, 458] on input "Pão macio levemente adocicado, 100g de fraldinha suculenta assada na brasa, que…" at bounding box center [518, 460] width 753 height 16
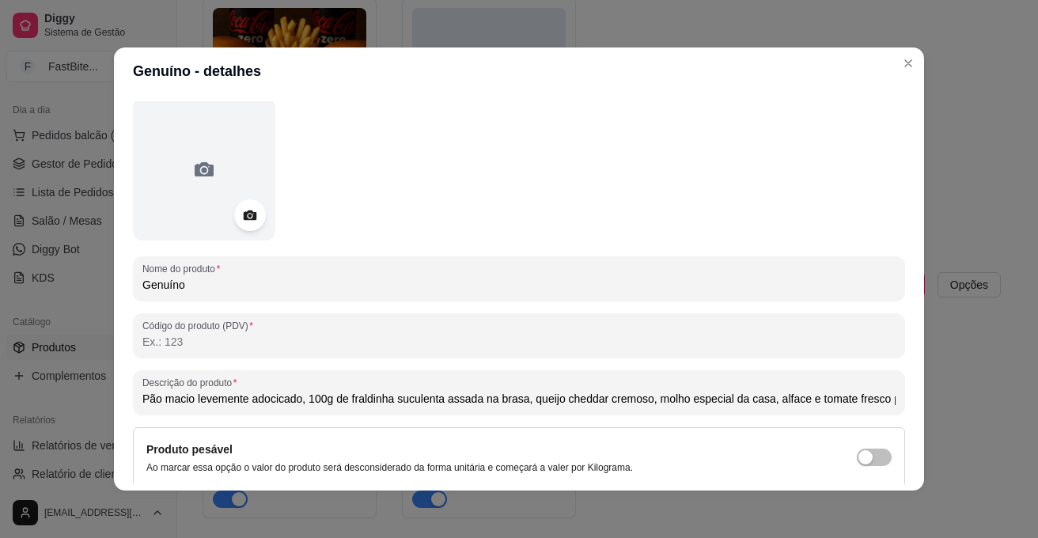
scroll to position [84, 0]
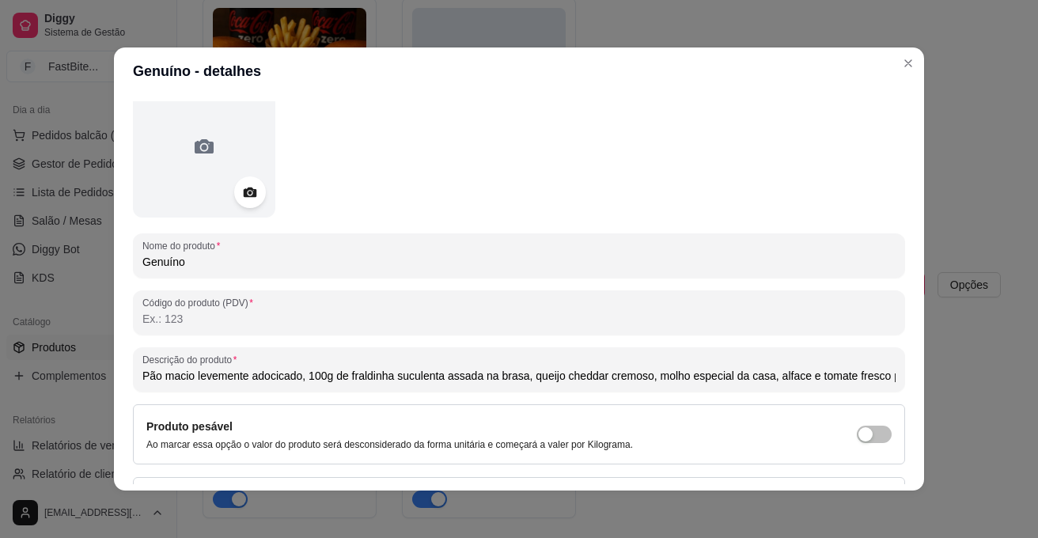
drag, startPoint x: 138, startPoint y: 458, endPoint x: 876, endPoint y: 417, distance: 739.8
click at [876, 417] on div "Nome do produto Genuíno Código do produto (PDV) Descrição do produto Pão macio …" at bounding box center [519, 335] width 772 height 520
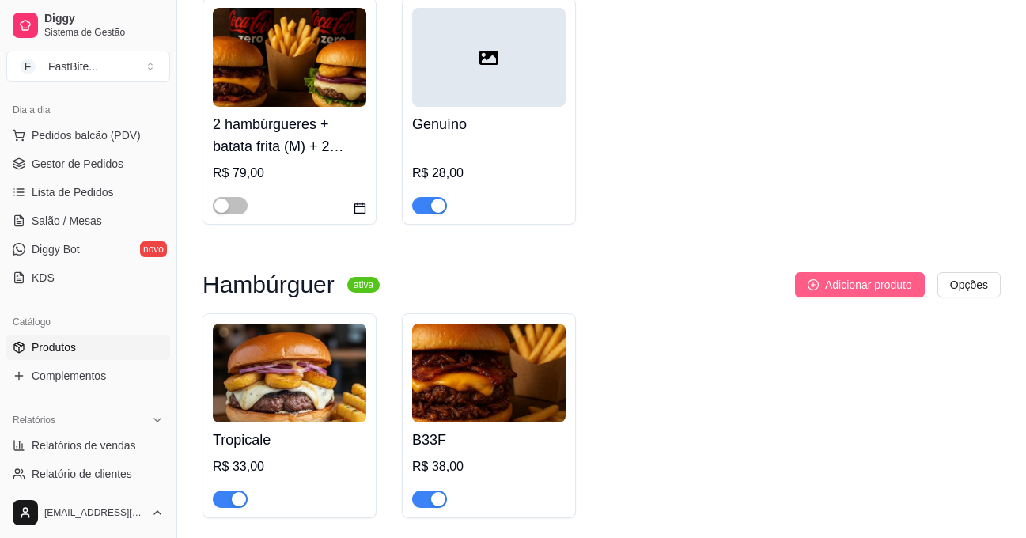
click at [830, 290] on span "Adicionar produto" at bounding box center [868, 284] width 87 height 17
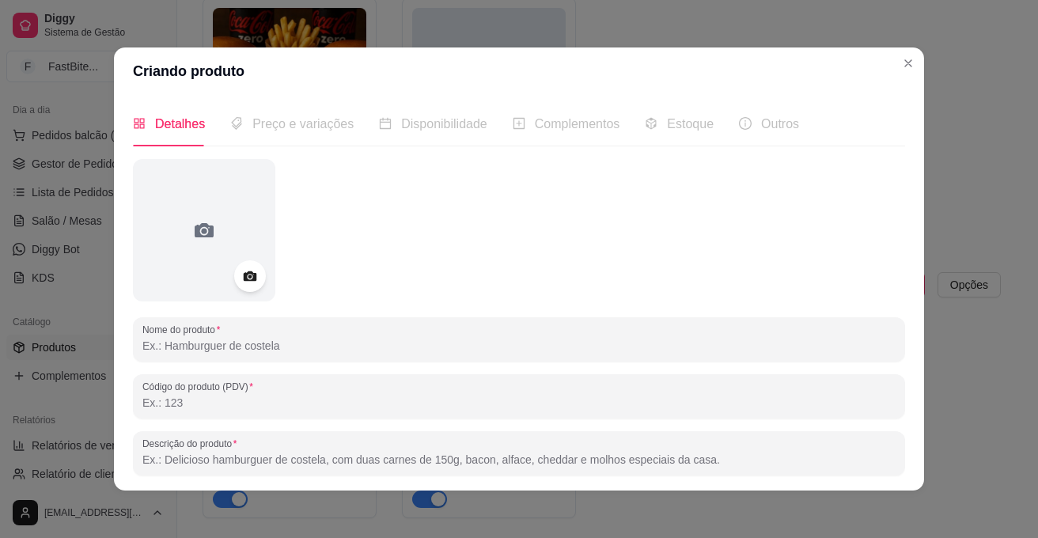
click at [331, 352] on input "Nome do produto" at bounding box center [518, 346] width 753 height 16
type input "g"
type input "Genuíno"
click at [279, 457] on input "Descrição do produto" at bounding box center [518, 460] width 753 height 16
paste input "Pão macio levemente adocicado, 100g de fraldinha suculenta assada na brasa, que…"
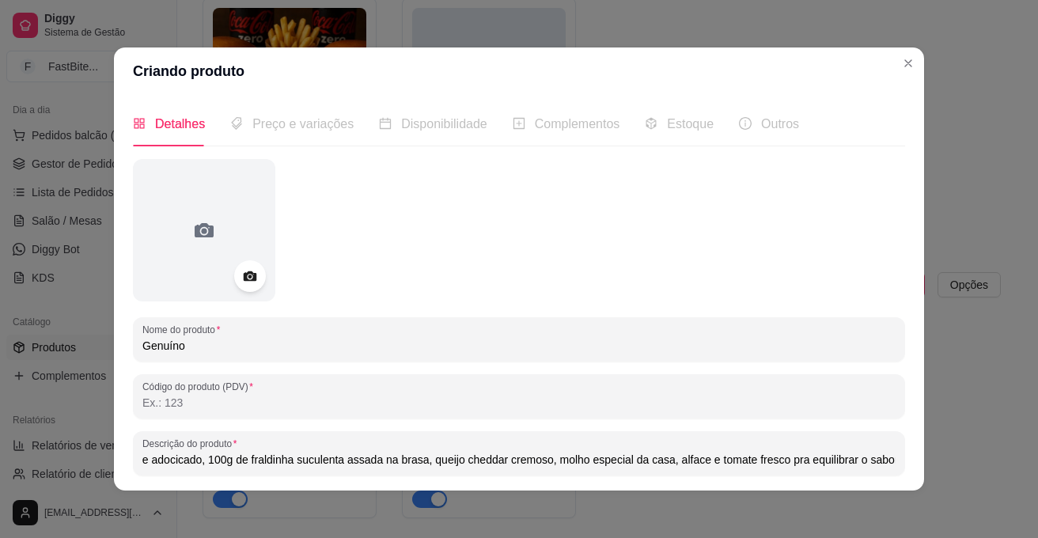
scroll to position [0, 103]
type input "Pão macio levemente adocicado, 100g de fraldinha suculenta assada na brasa, que…"
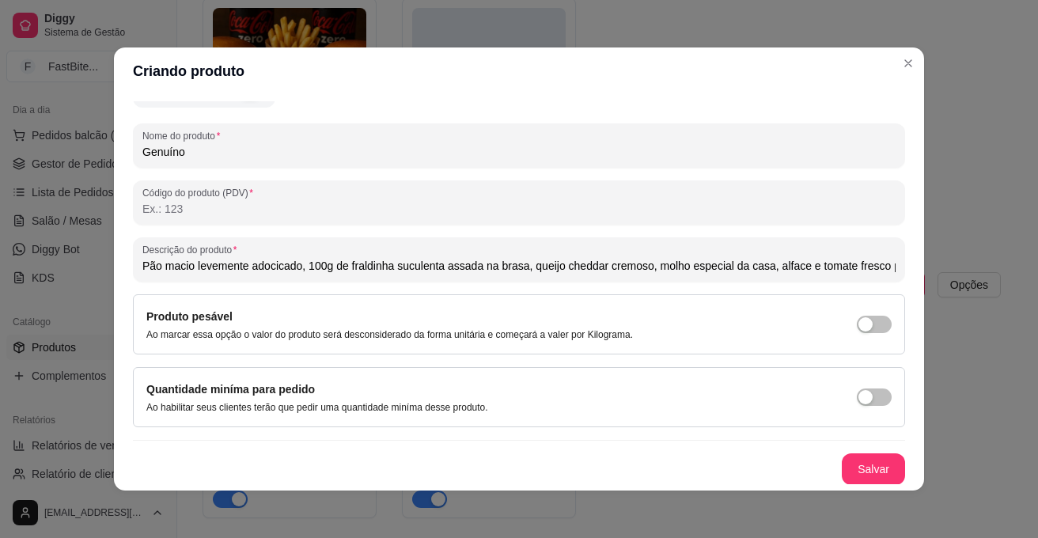
scroll to position [195, 0]
click at [850, 471] on button "Salvar" at bounding box center [873, 468] width 62 height 31
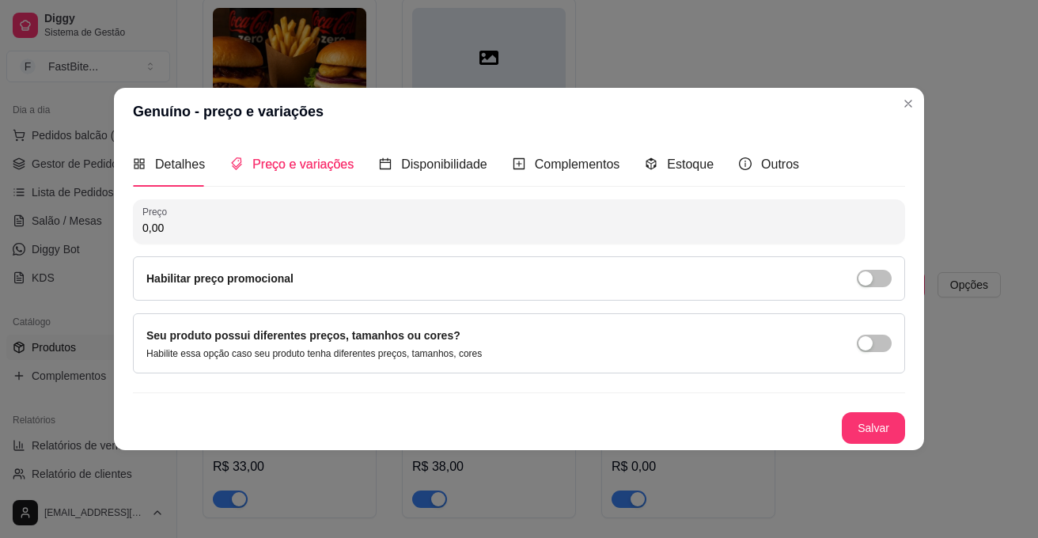
click at [443, 202] on div "Nome do produto Genuíno Código do produto (PDV) Descrição do produto Pão macio …" at bounding box center [519, 321] width 772 height 244
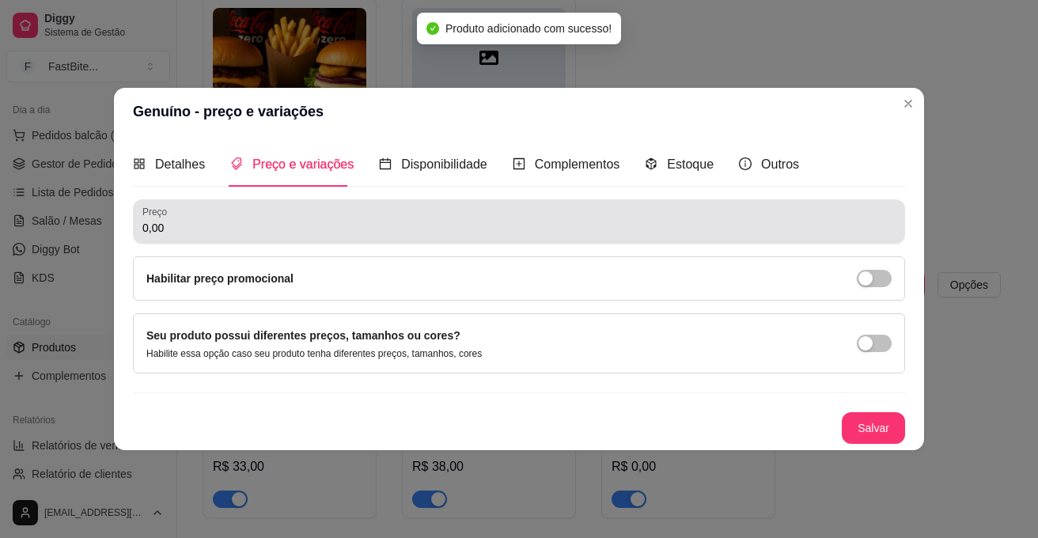
scroll to position [0, 0]
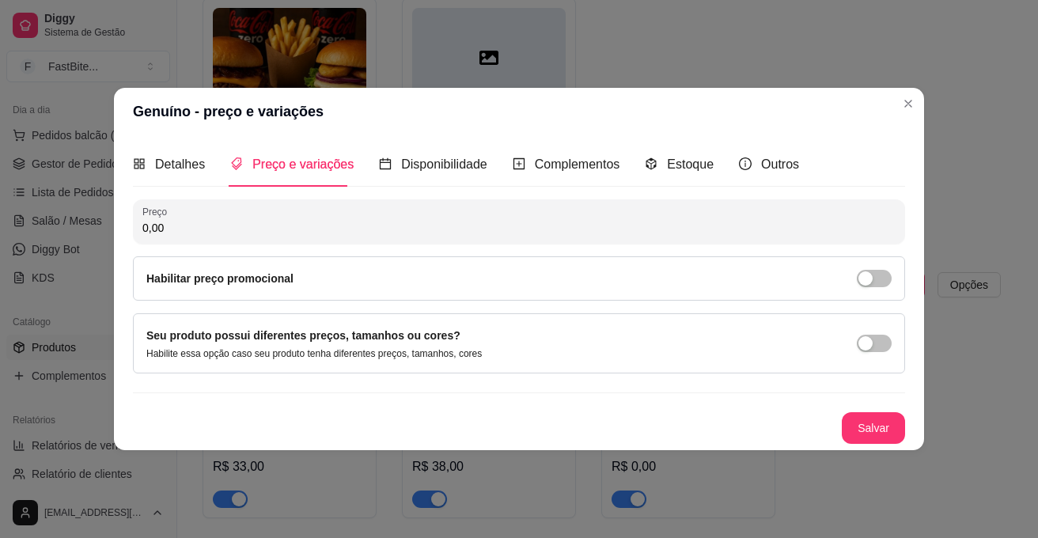
click at [370, 229] on input "0,00" at bounding box center [518, 228] width 753 height 16
click at [869, 274] on div "button" at bounding box center [865, 278] width 14 height 14
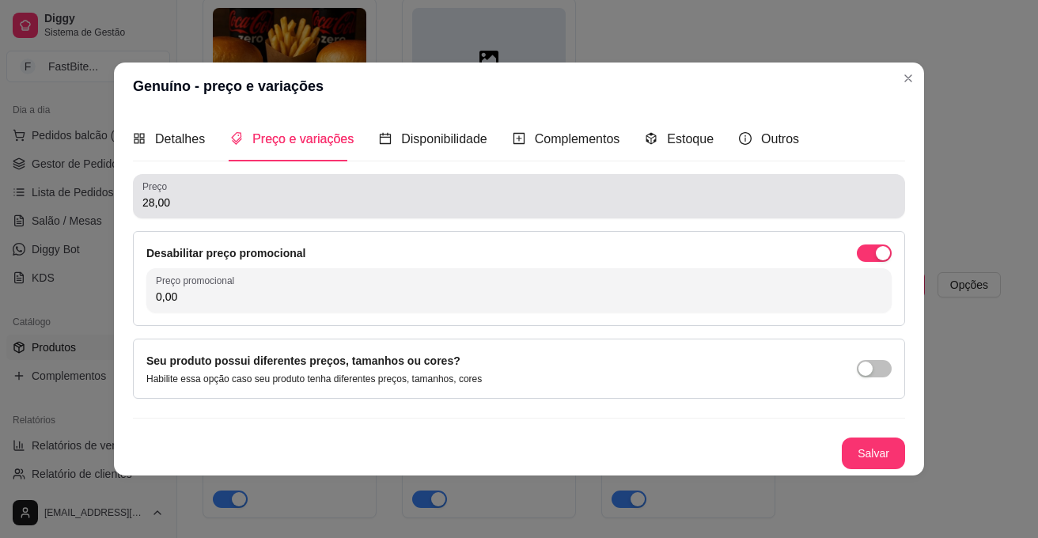
click at [446, 190] on div "28,00" at bounding box center [518, 196] width 753 height 32
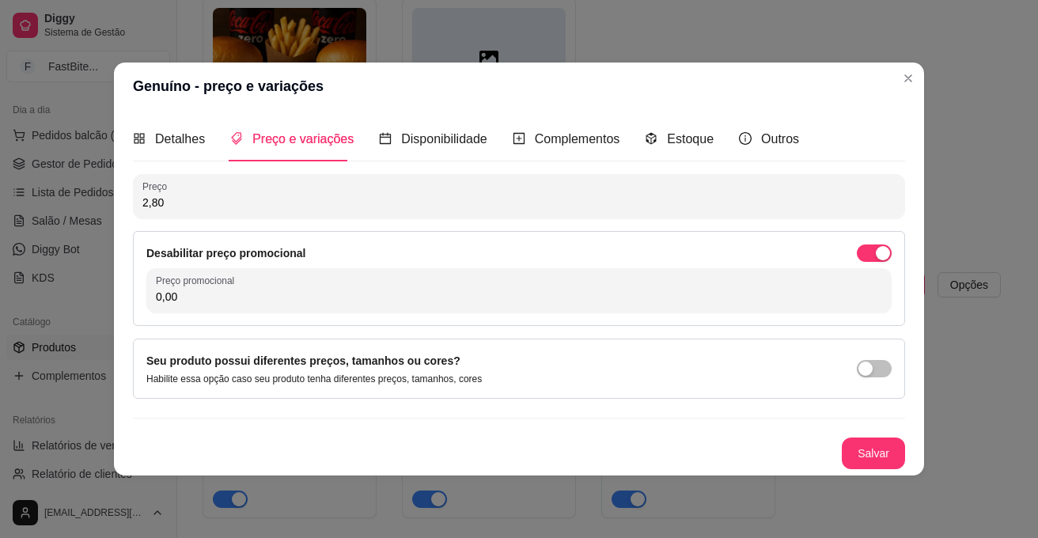
type input "28,00"
click at [873, 254] on button "button" at bounding box center [874, 252] width 35 height 17
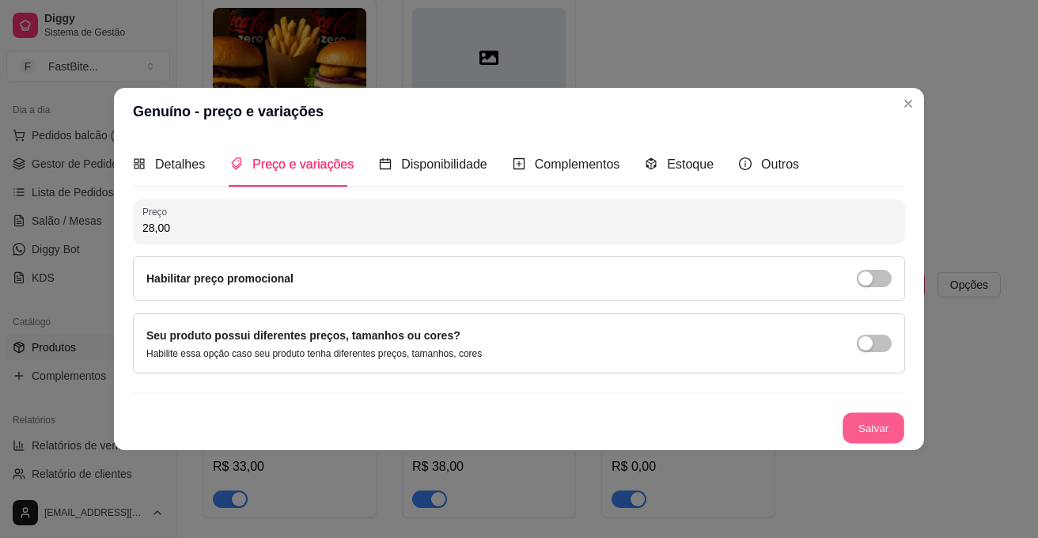
click at [869, 425] on button "Salvar" at bounding box center [873, 428] width 62 height 31
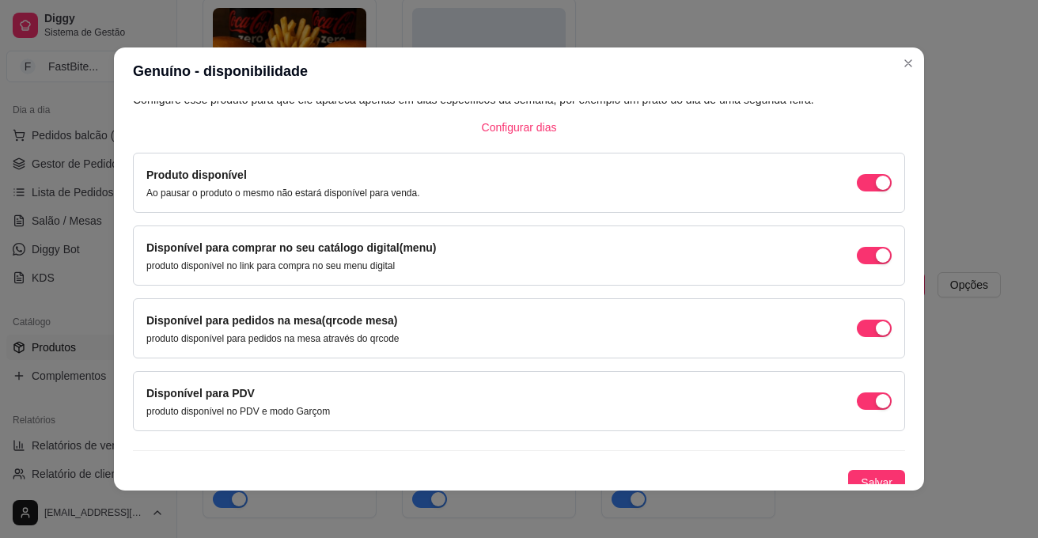
scroll to position [112, 0]
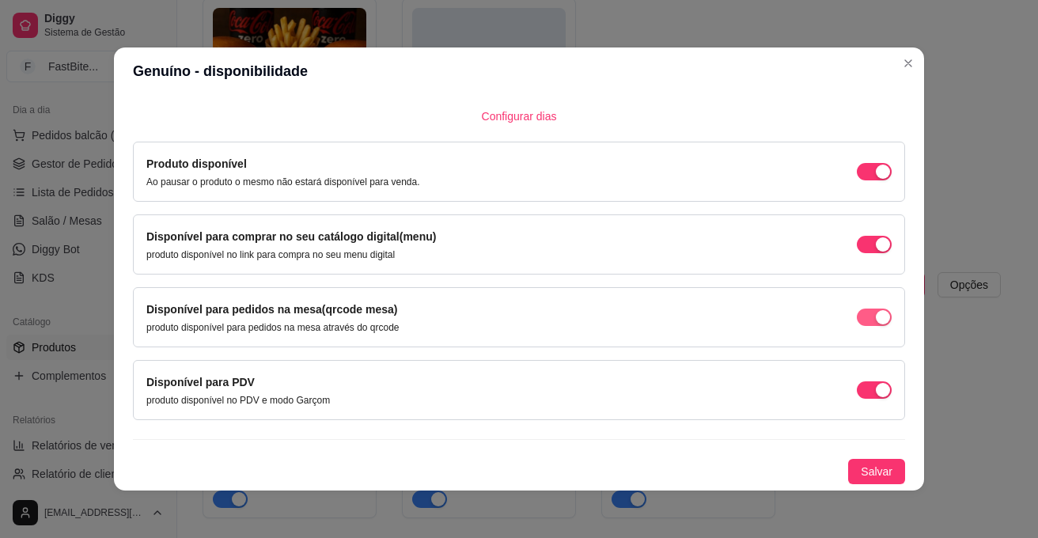
click at [857, 317] on span "button" at bounding box center [874, 316] width 35 height 17
click at [861, 468] on span "Salvar" at bounding box center [876, 471] width 32 height 17
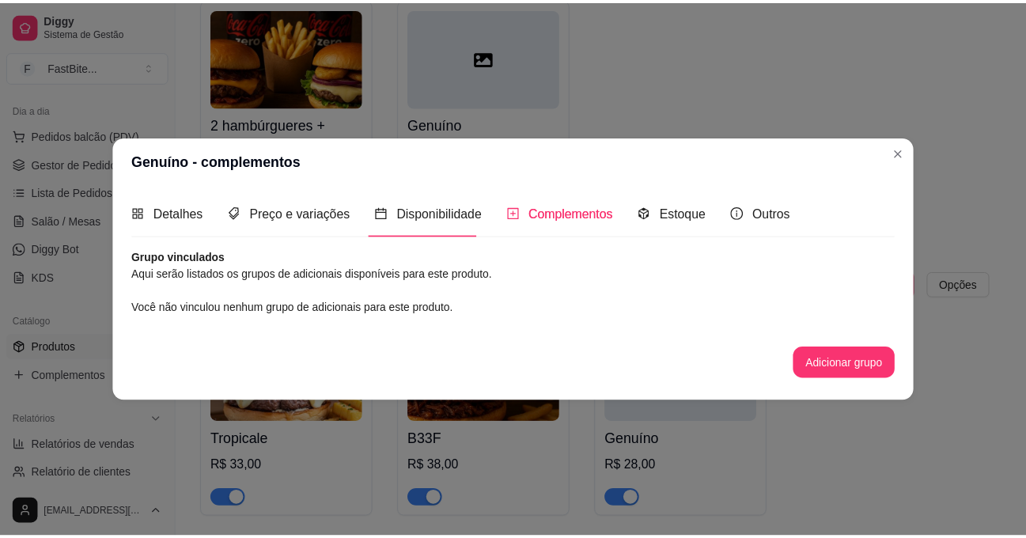
scroll to position [0, 0]
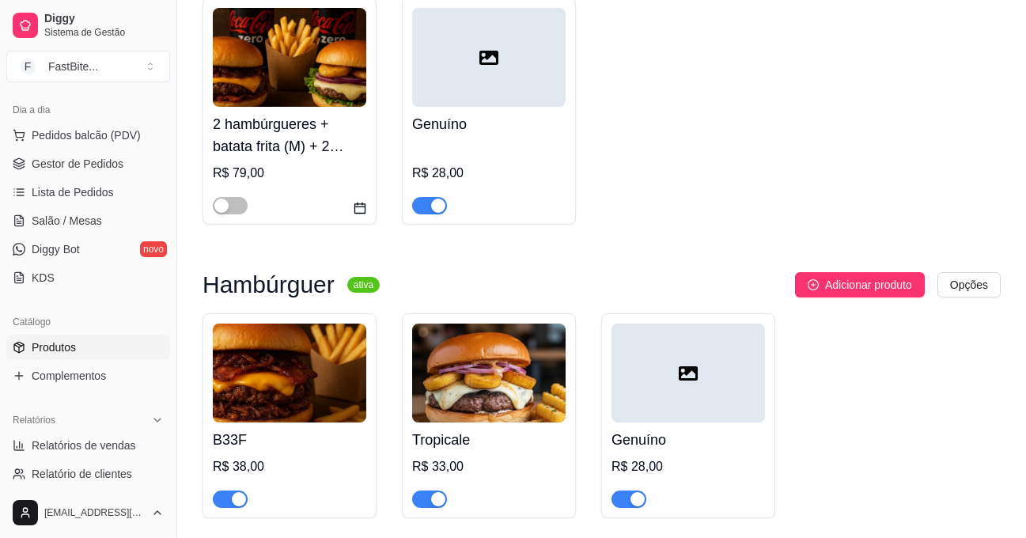
click at [427, 203] on button "button" at bounding box center [429, 205] width 35 height 17
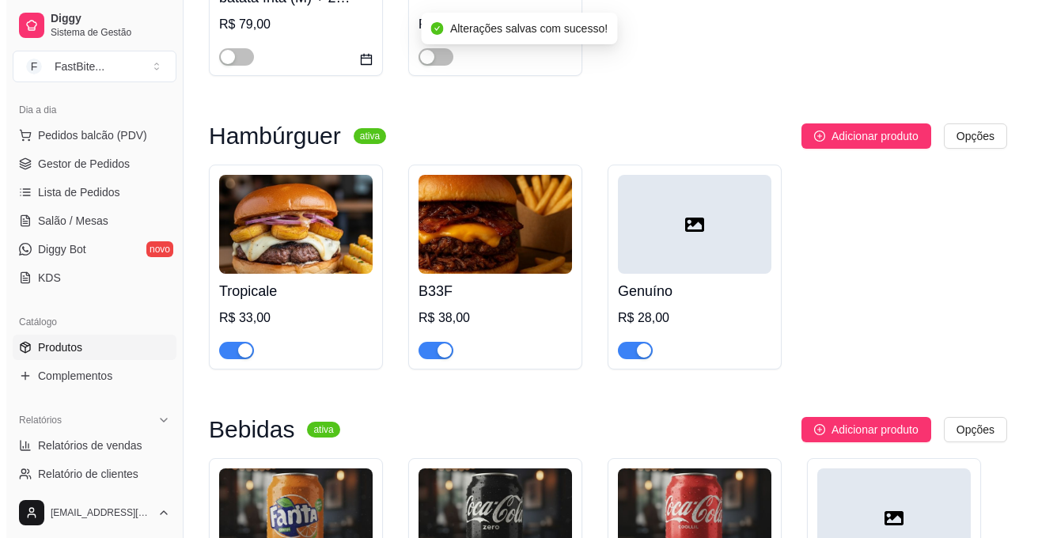
scroll to position [388, 0]
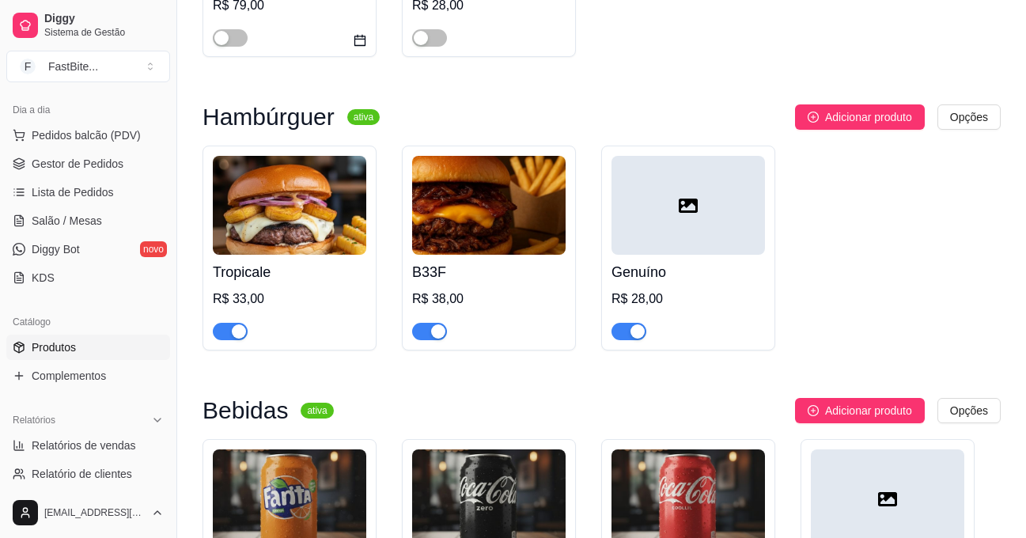
click at [281, 229] on img at bounding box center [289, 205] width 153 height 99
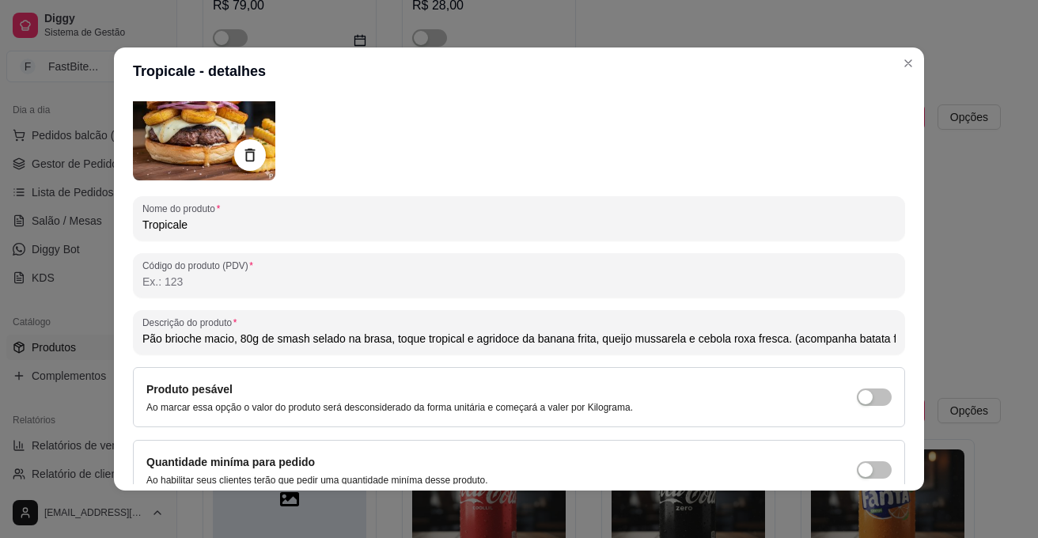
scroll to position [0, 28]
drag, startPoint x: 775, startPoint y: 339, endPoint x: 969, endPoint y: 338, distance: 193.8
click at [969, 338] on div "Tropicale - detalhes Detalhes Preço e variações Disponibilidade Complementos Es…" at bounding box center [519, 269] width 1038 height 538
click at [245, 338] on input "Pão brioche macio, 80g de smash selado na brasa, toque tropical e agridoce da b…" at bounding box center [518, 339] width 753 height 16
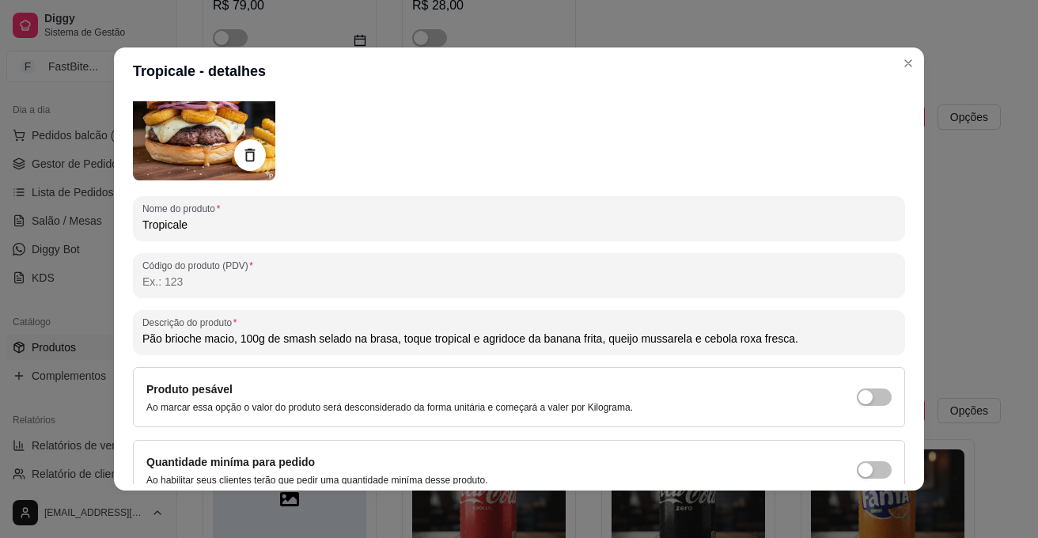
click at [304, 338] on input "Pão brioche macio, 100g de smash selado na brasa, toque tropical e agridoce da …" at bounding box center [518, 339] width 753 height 16
click at [233, 337] on input "Pão brioche macio, 100g selado na brasa, toque tropical e agridoce da banana fr…" at bounding box center [518, 339] width 753 height 16
click at [258, 333] on input "Pão brioche macio,100g selado na brasa, toque tropical e agridoce da banana fri…" at bounding box center [518, 339] width 753 height 16
click at [368, 338] on input "Pão brioche macio,100g acém selado na brasa, toque tropical e agridoce da banan…" at bounding box center [518, 339] width 753 height 16
type input "Pão brioche macio,100g acém selado na brasa, toque tropical e agridoce da banan…"
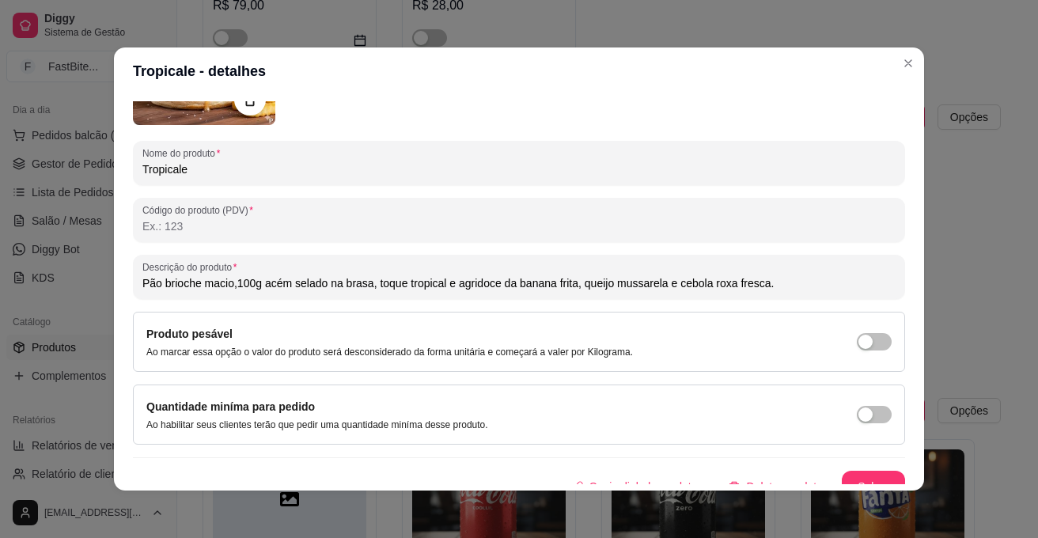
scroll to position [195, 0]
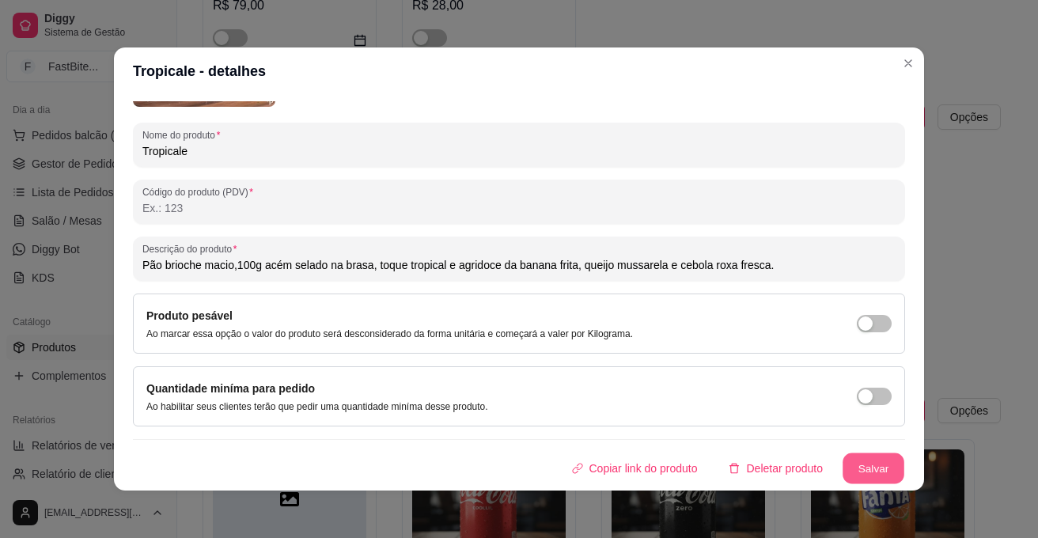
click at [850, 471] on button "Salvar" at bounding box center [873, 468] width 62 height 31
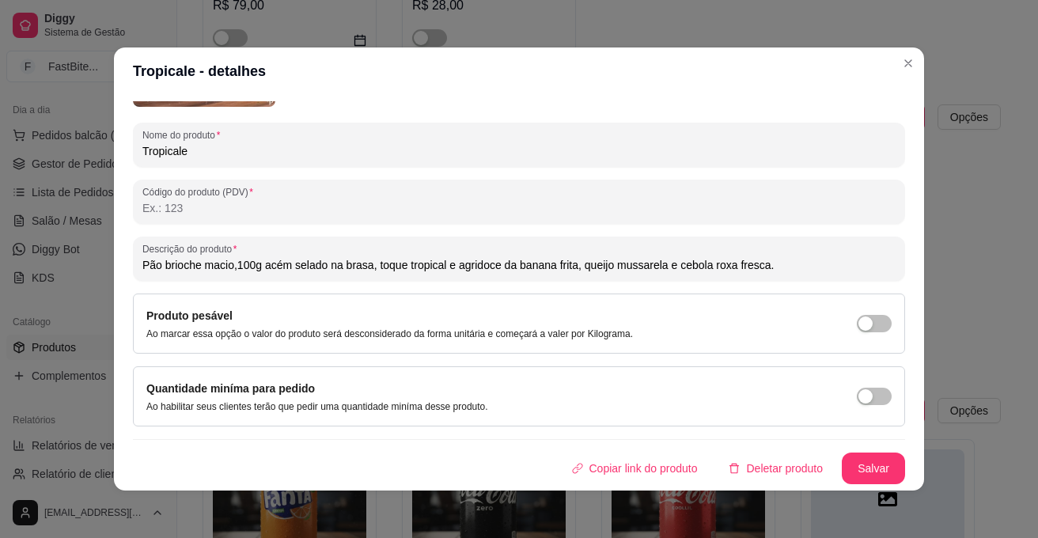
scroll to position [0, 0]
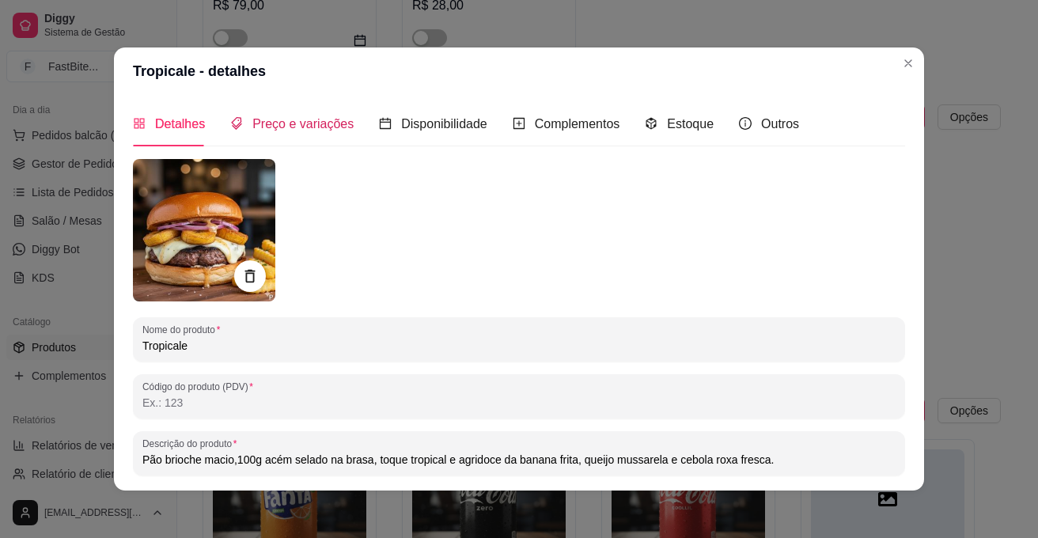
click at [292, 119] on span "Preço e variações" at bounding box center [302, 123] width 101 height 13
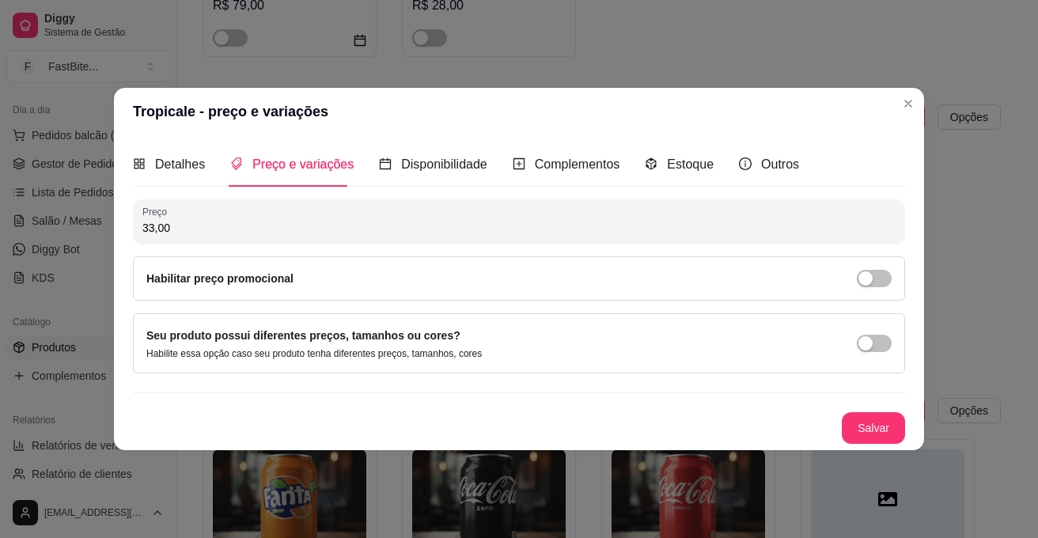
click at [204, 225] on input "33,00" at bounding box center [518, 228] width 753 height 16
type input "27,00"
click at [856, 420] on button "Salvar" at bounding box center [873, 428] width 62 height 31
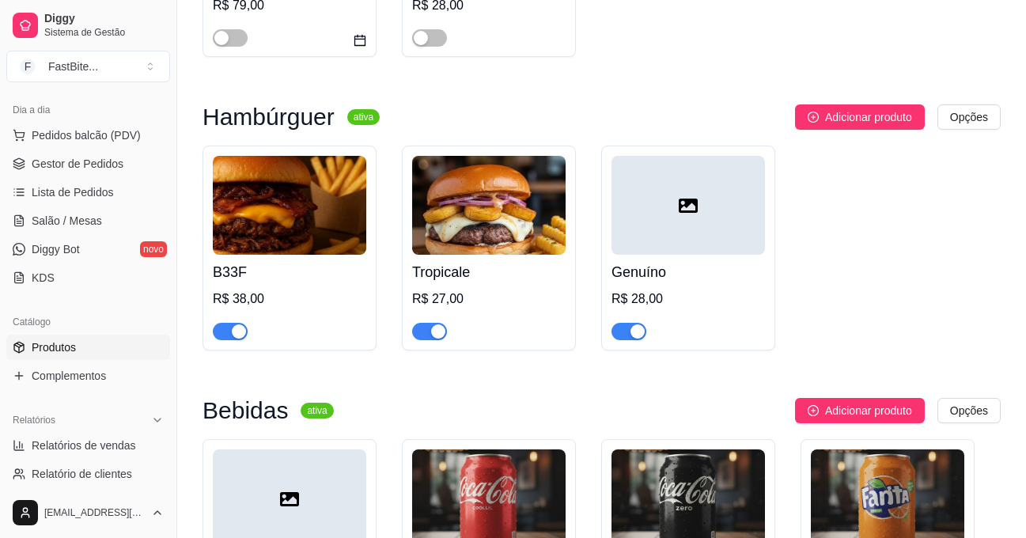
click at [283, 255] on img at bounding box center [289, 205] width 153 height 99
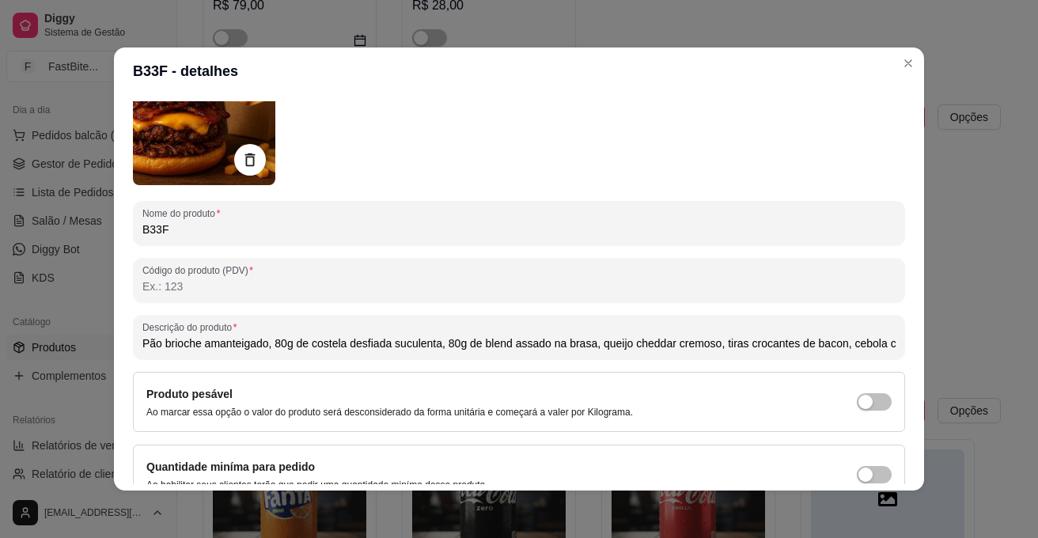
scroll to position [126, 0]
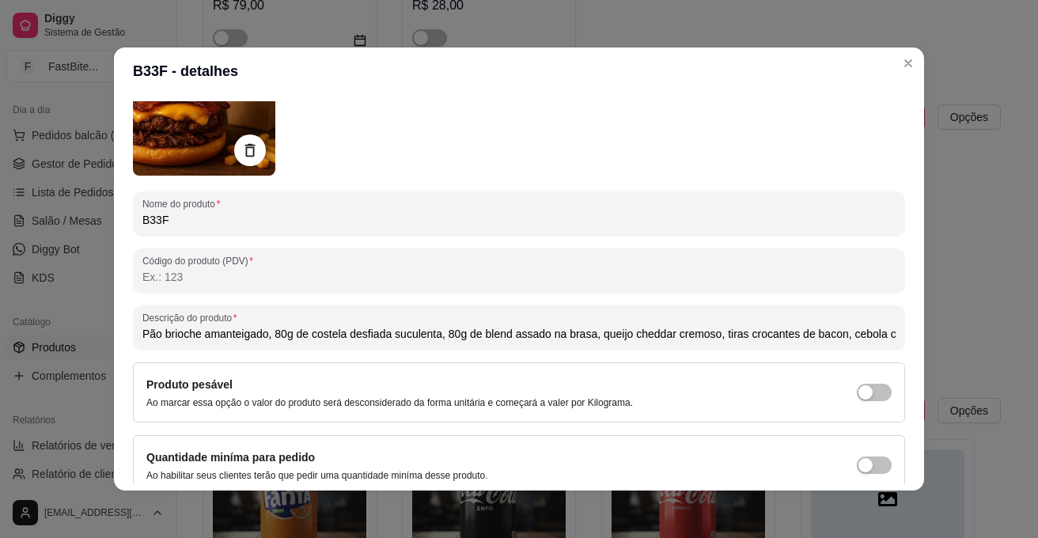
click at [501, 334] on input "Pão brioche amanteigado, 80g de costela desfiada suculenta, 80g de blend assado…" at bounding box center [518, 334] width 753 height 16
click at [845, 326] on input "Pão brioche amanteigado, 80g de costela desfiada suculenta, 80g de acém assado …" at bounding box center [518, 334] width 753 height 16
drag, startPoint x: 746, startPoint y: 333, endPoint x: 935, endPoint y: 331, distance: 189.0
click at [935, 331] on div "B33F - detalhes Detalhes Preço e variações Disponibilidade Complementos Estoque…" at bounding box center [519, 269] width 1038 height 538
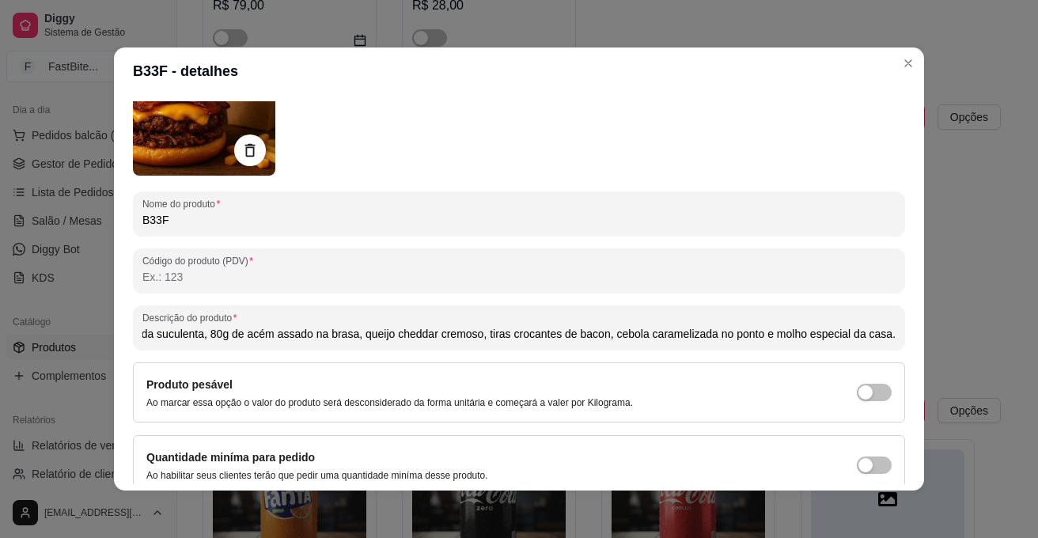
scroll to position [0, 231]
type input "Pão brioche amanteigado, 80g de costela desfiada suculenta, 80g de acém assado …"
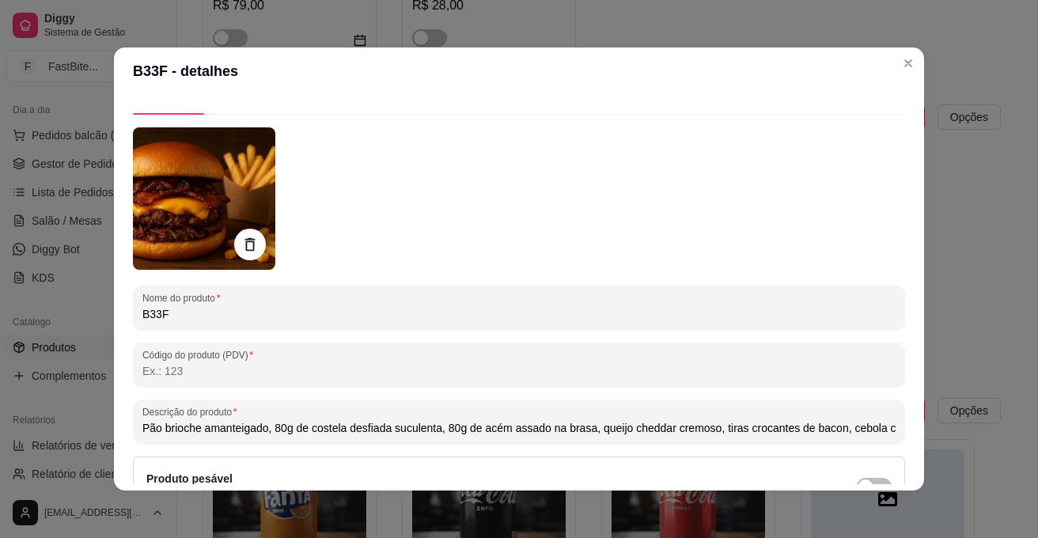
scroll to position [0, 0]
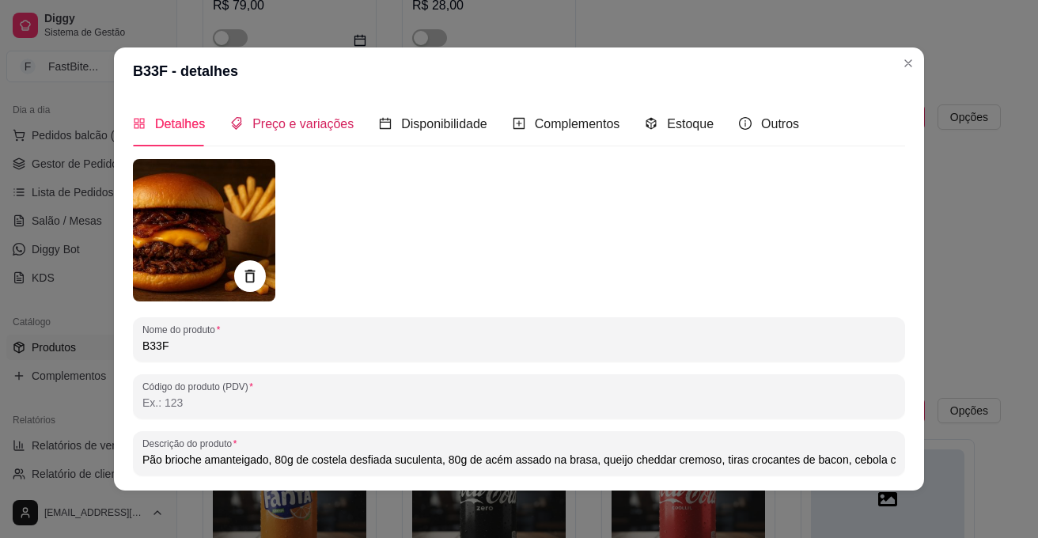
click at [331, 133] on div "Preço e variações" at bounding box center [291, 124] width 123 height 20
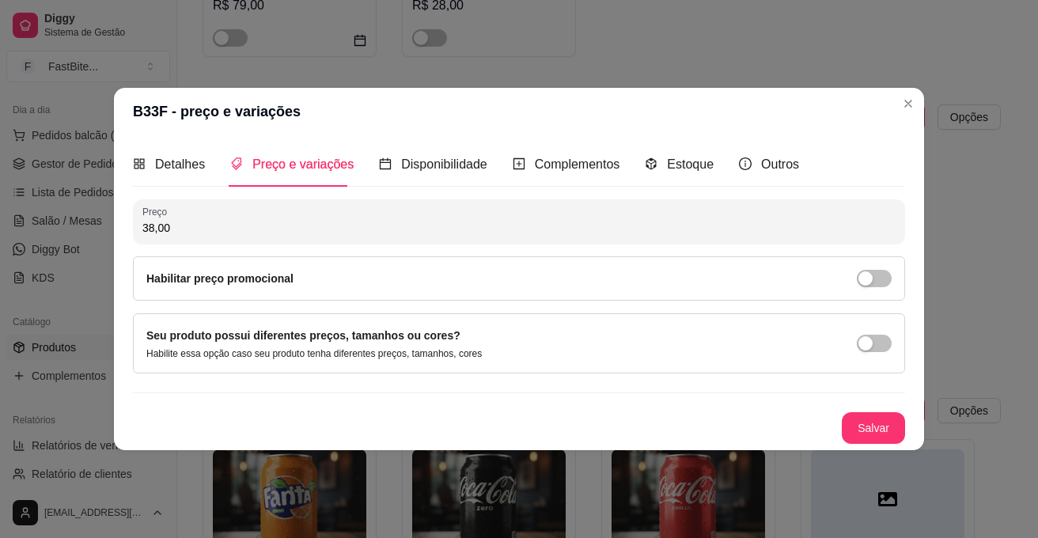
click at [169, 229] on input "38,00" at bounding box center [518, 228] width 753 height 16
type input "32,00"
click at [848, 422] on button "Salvar" at bounding box center [873, 428] width 62 height 31
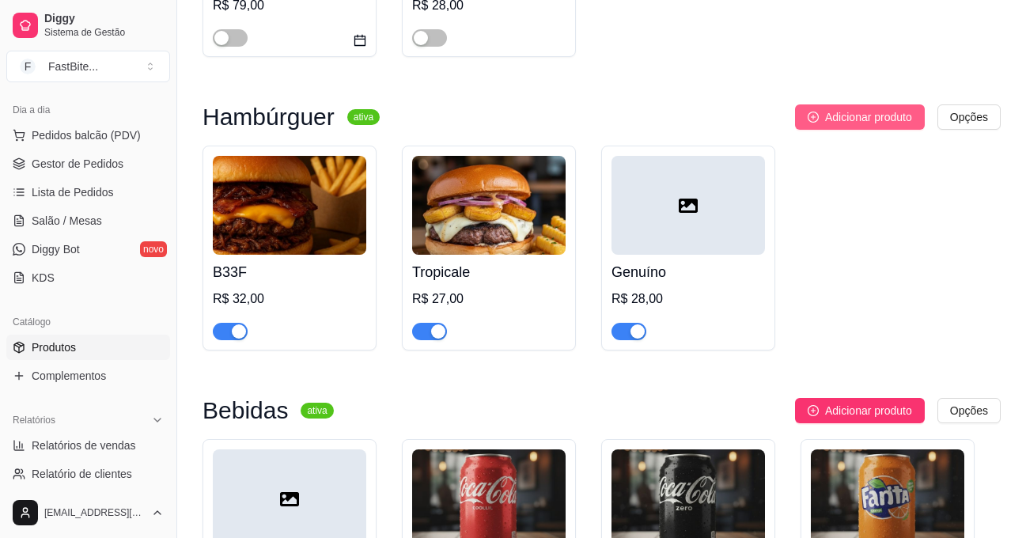
click at [815, 111] on button "Adicionar produto" at bounding box center [860, 116] width 130 height 25
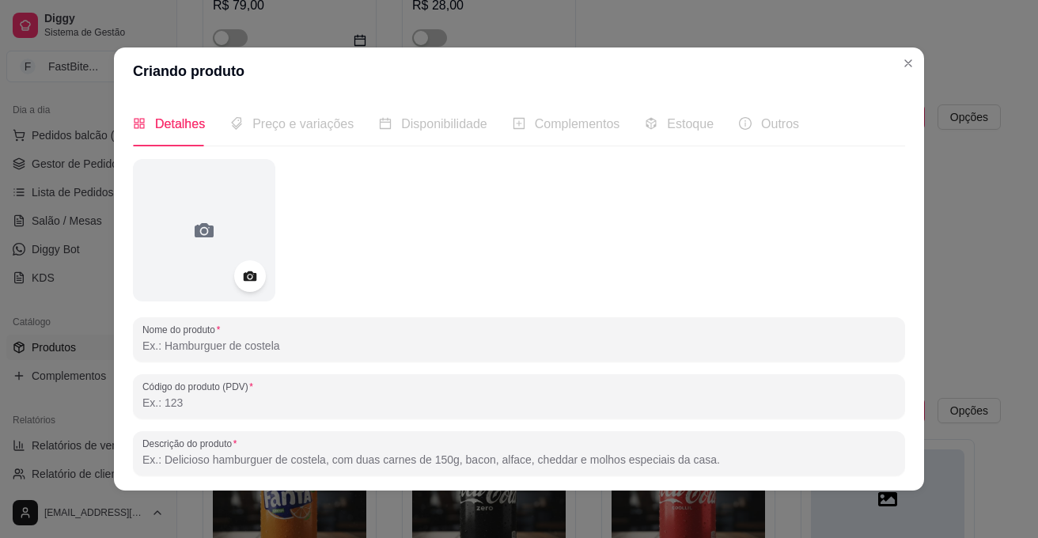
click at [289, 353] on input "Nome do produto" at bounding box center [518, 346] width 753 height 16
type input "p"
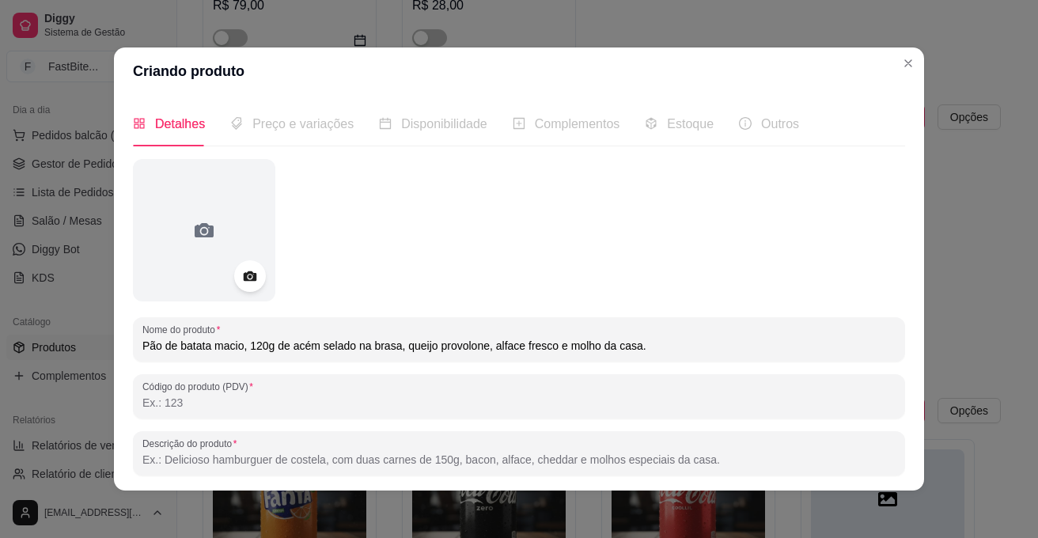
type input "Pão de batata macio, 120g de acém selado na brasa, queijo provolone, alface fre…"
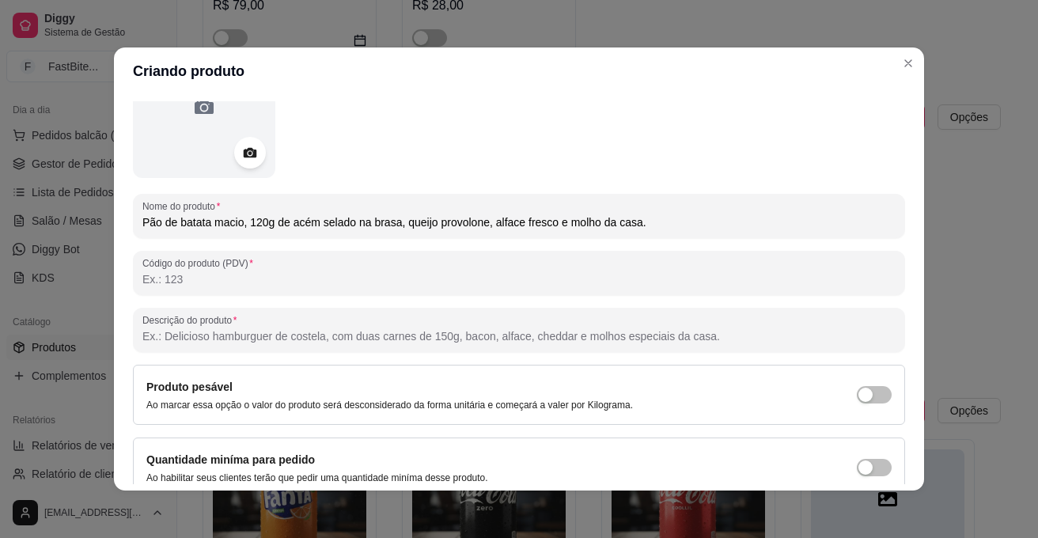
scroll to position [130, 0]
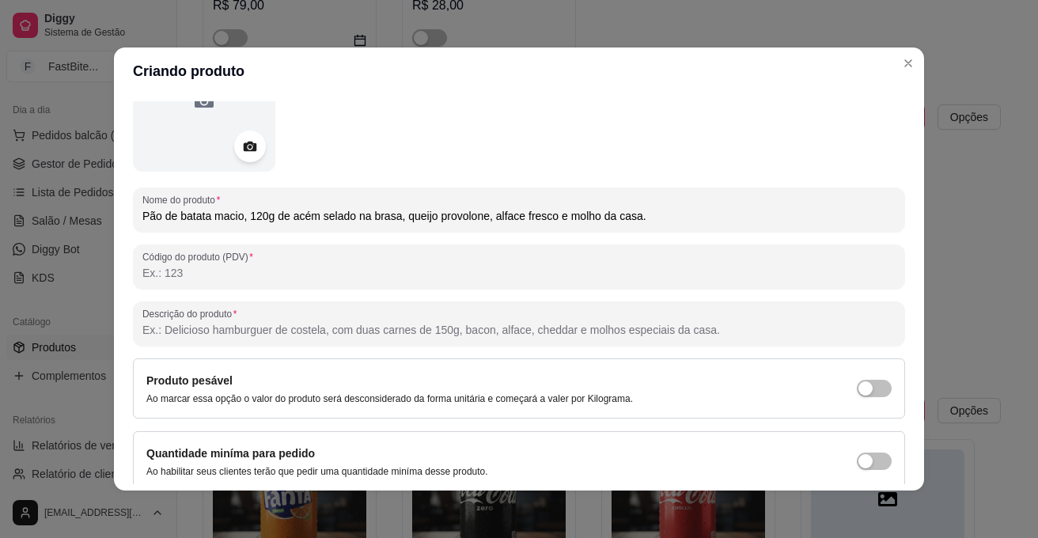
click at [350, 333] on input "Descrição do produto" at bounding box center [518, 330] width 753 height 16
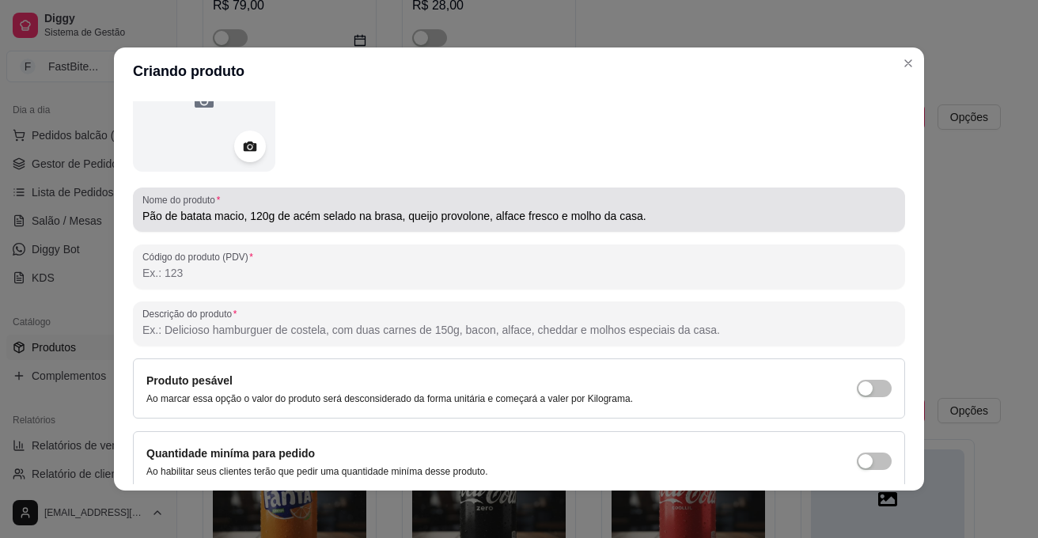
drag, startPoint x: 177, startPoint y: 207, endPoint x: 136, endPoint y: 214, distance: 41.6
click at [142, 214] on div "Pão de batata macio, 120g de acém selado na brasa, queijo provolone, alface fre…" at bounding box center [518, 210] width 753 height 32
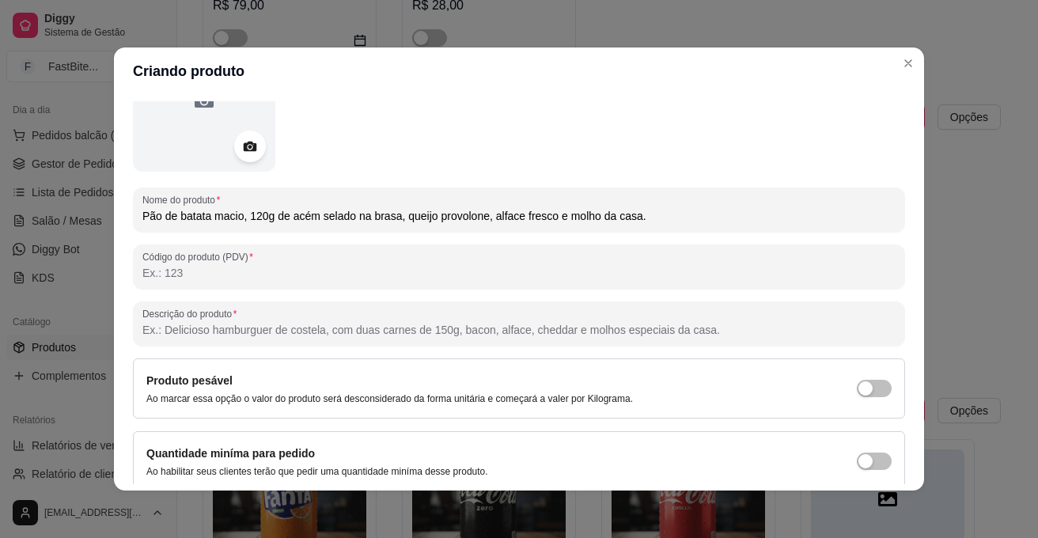
drag, startPoint x: 136, startPoint y: 214, endPoint x: 675, endPoint y: 202, distance: 538.7
click at [675, 202] on div "Pão de batata macio, 120g de acém selado na brasa, queijo provolone, alface fre…" at bounding box center [518, 210] width 753 height 32
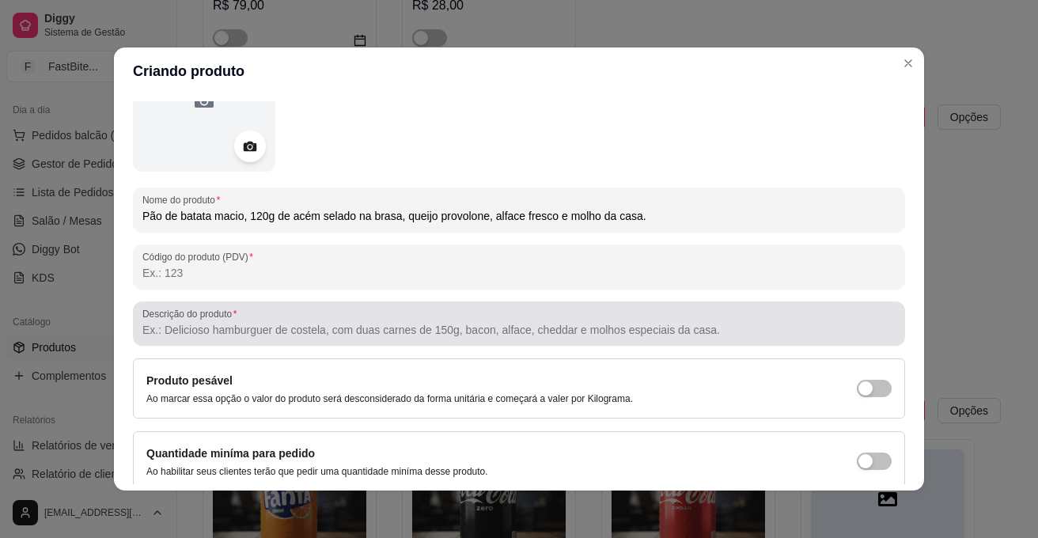
click at [469, 315] on div at bounding box center [518, 324] width 753 height 32
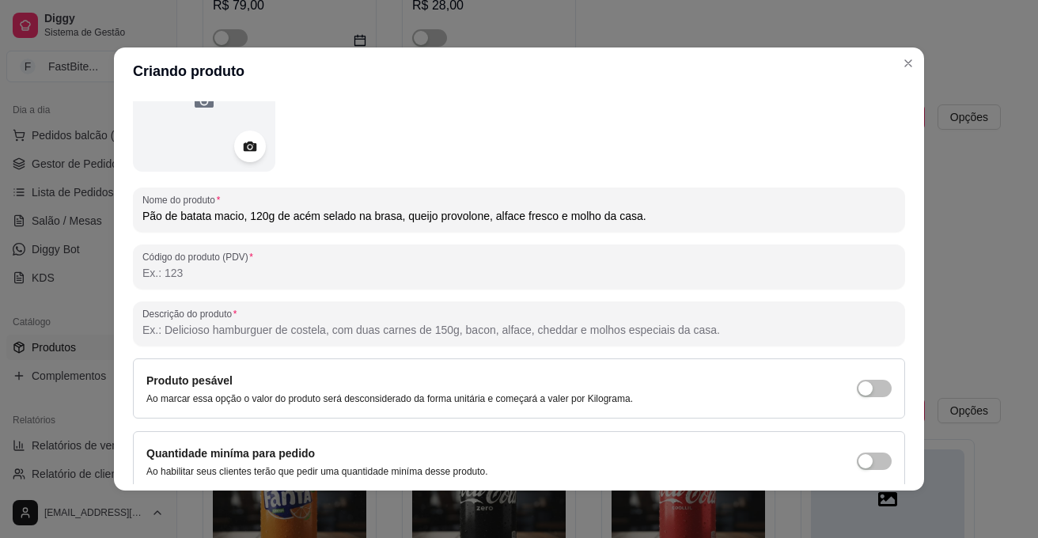
paste input "Pão de batata macio, 120g de acém selado na brasa, queijo provolone, alface fre…"
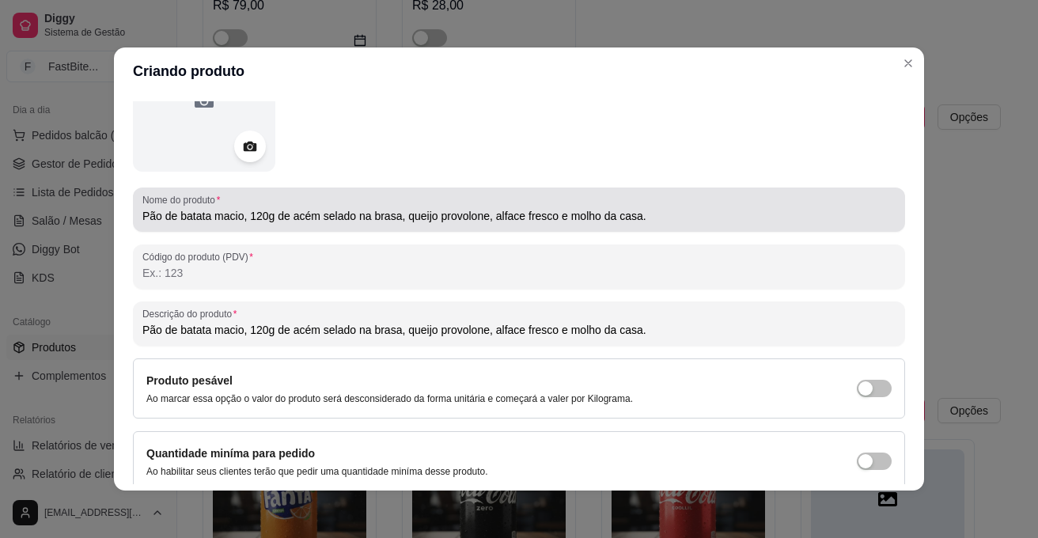
type input "Pão de batata macio, 120g de acém selado na brasa, queijo provolone, alface fre…"
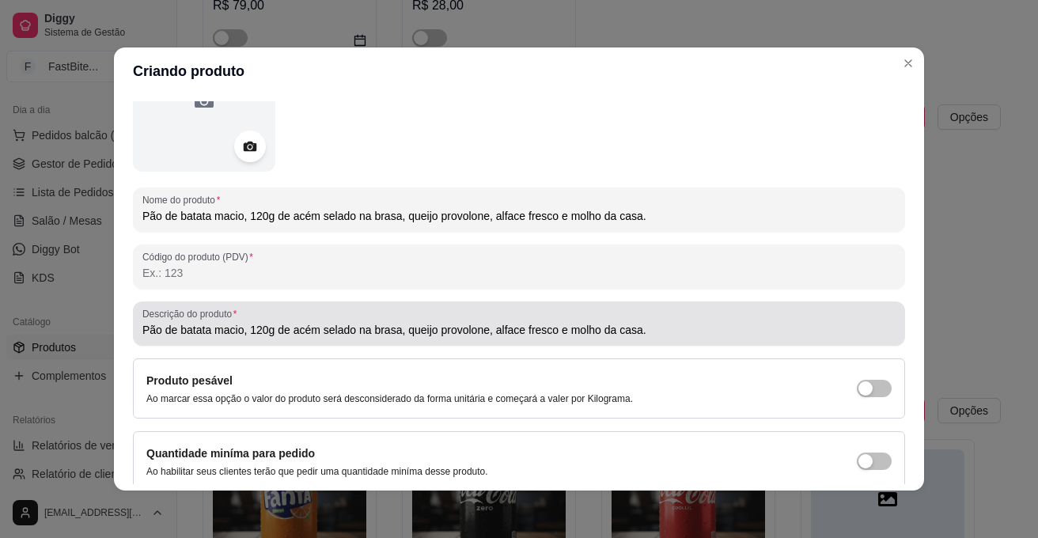
drag, startPoint x: 633, startPoint y: 212, endPoint x: 78, endPoint y: 308, distance: 563.4
click at [78, 308] on div "Criando produto Detalhes Preço e variações Disponibilidade Complementos Estoque…" at bounding box center [519, 269] width 1038 height 538
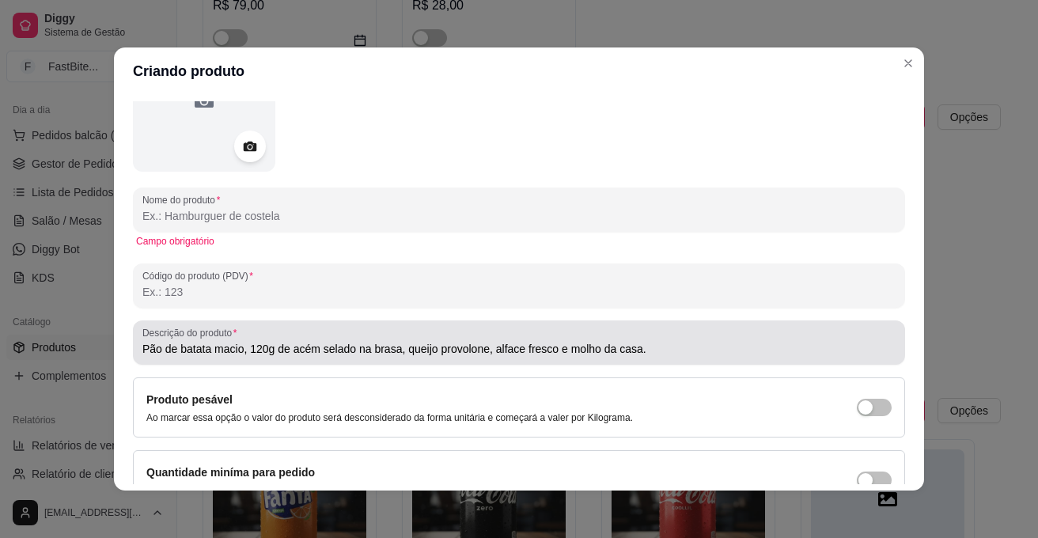
click at [478, 348] on input "Pão de batata macio, 120g de acém selado na brasa, queijo provolone, alface fre…" at bounding box center [518, 349] width 753 height 16
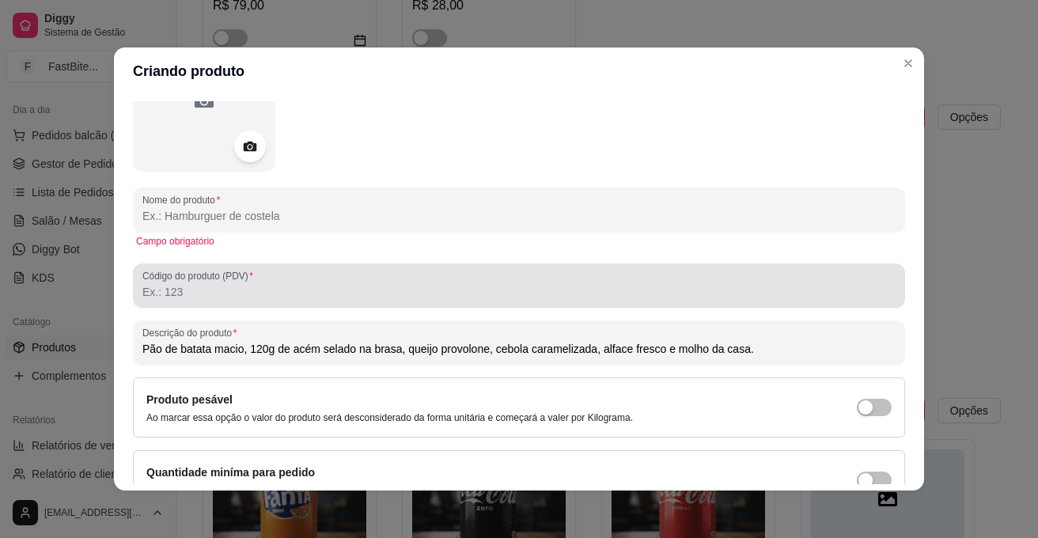
type input "Pão de batata macio, 120g de acém selado na brasa, queijo provolone, cebola car…"
click at [356, 295] on input "Código do produto (PDV)" at bounding box center [518, 292] width 753 height 16
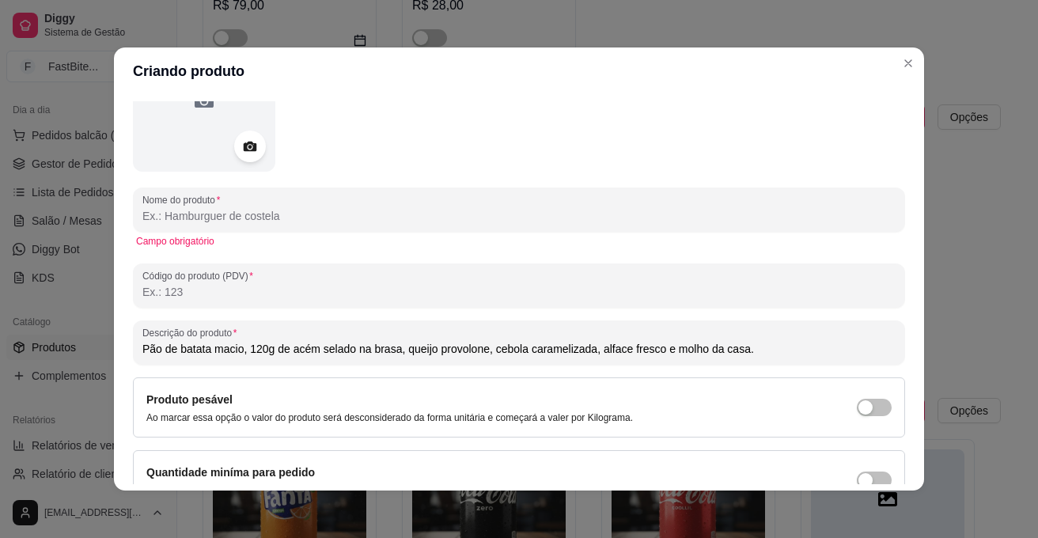
click at [305, 217] on input "Nome do produto" at bounding box center [518, 216] width 753 height 16
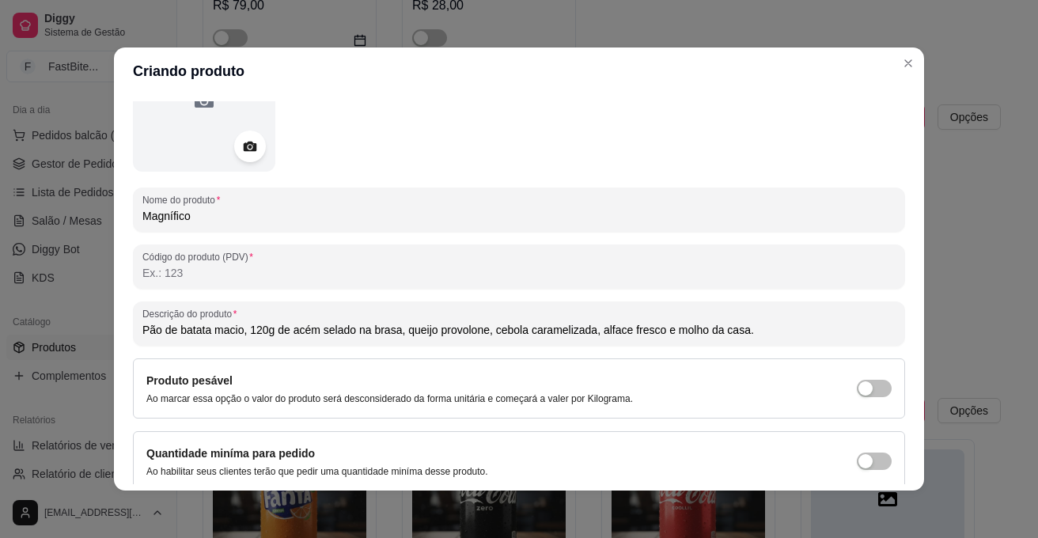
type input "Magnífico"
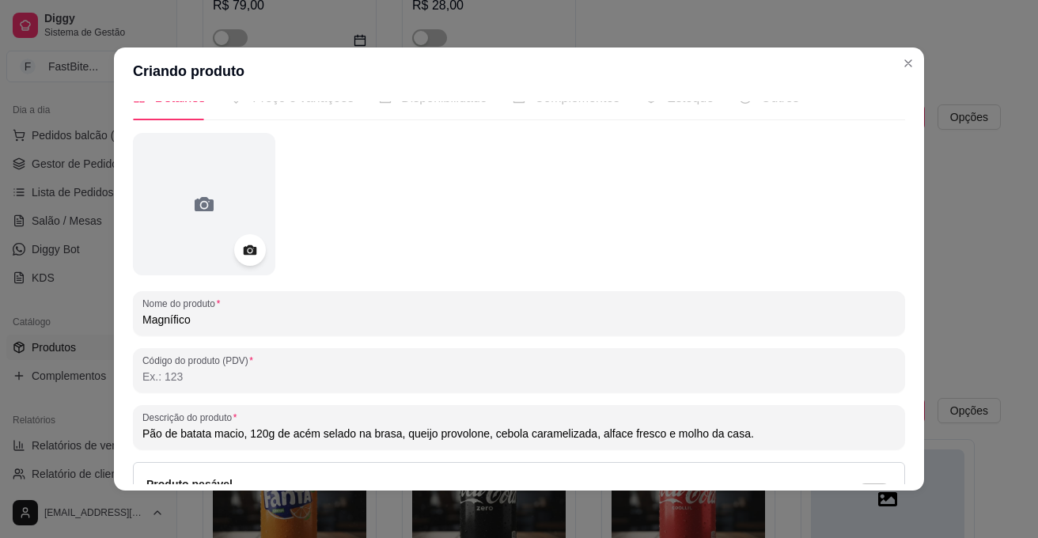
scroll to position [0, 0]
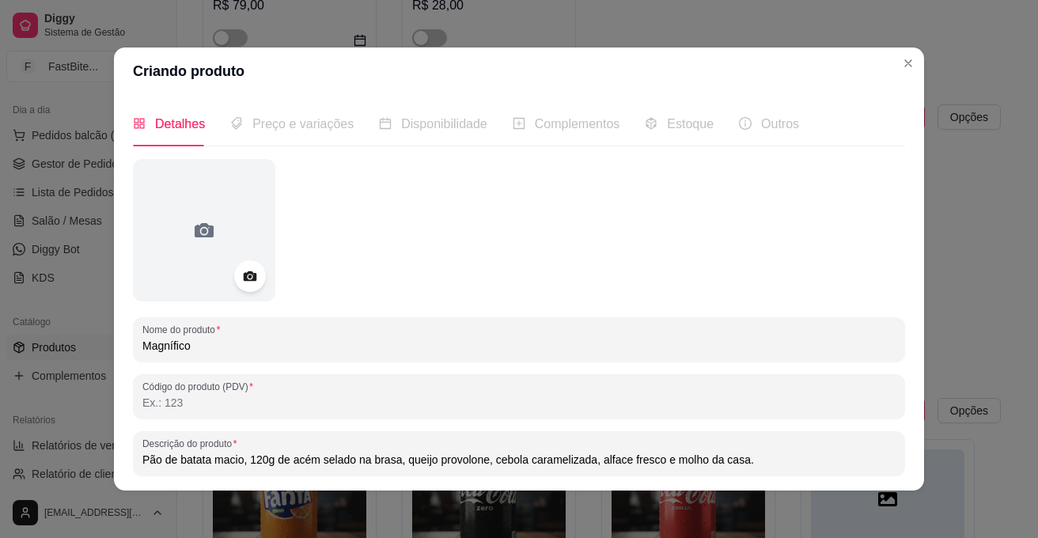
click at [320, 121] on span "Preço e variações" at bounding box center [302, 123] width 101 height 13
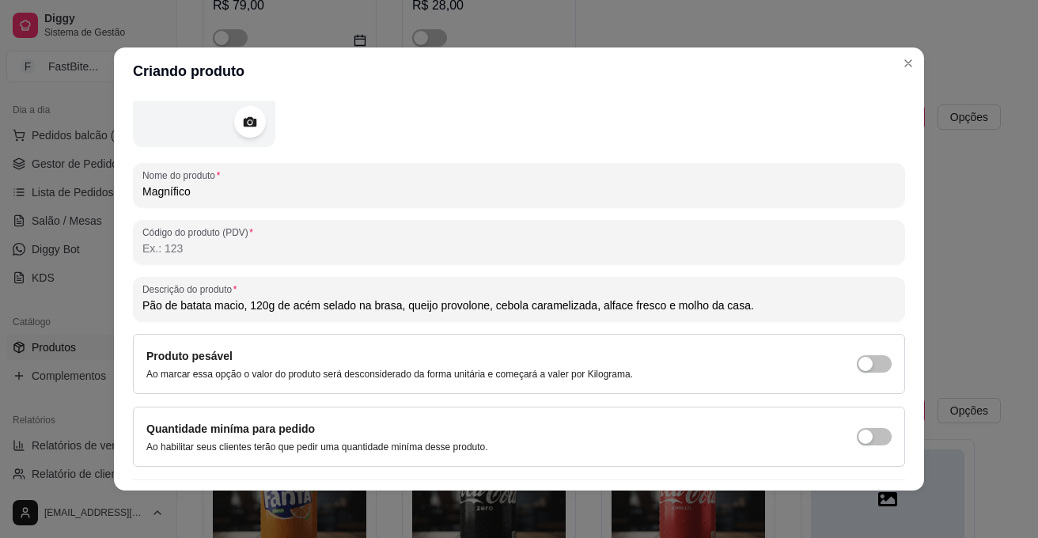
scroll to position [195, 0]
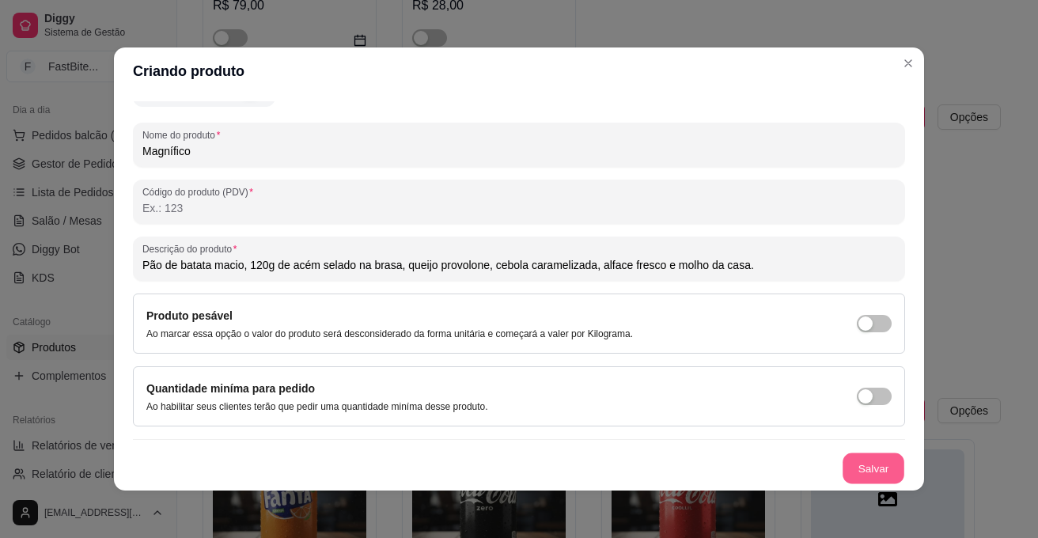
click at [842, 470] on button "Salvar" at bounding box center [873, 468] width 62 height 31
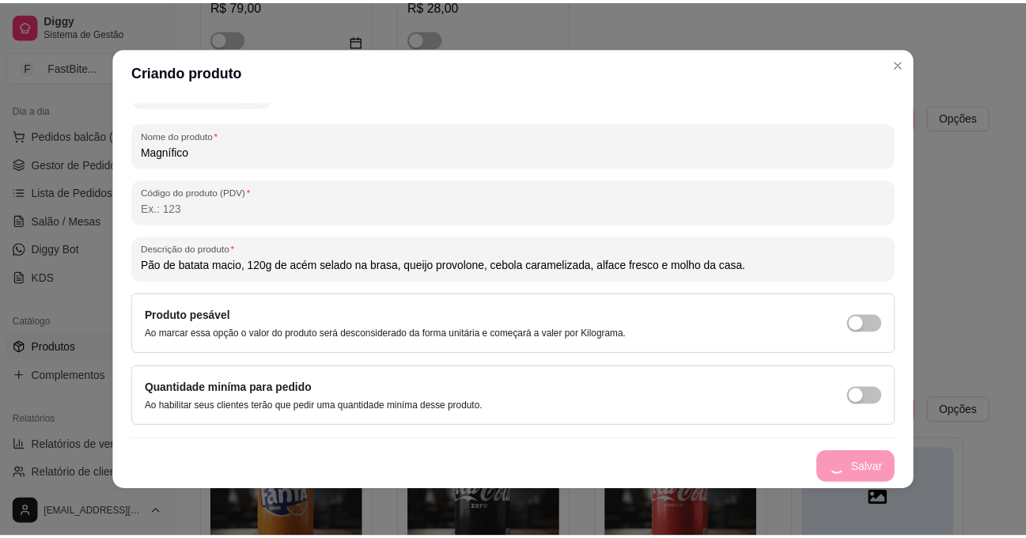
scroll to position [0, 0]
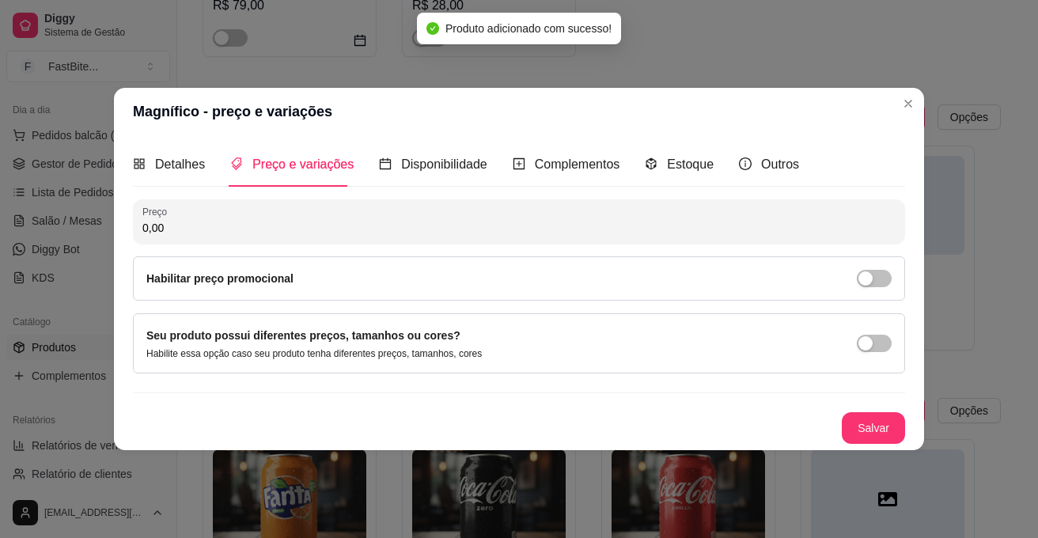
click at [337, 223] on input "0,00" at bounding box center [518, 228] width 753 height 16
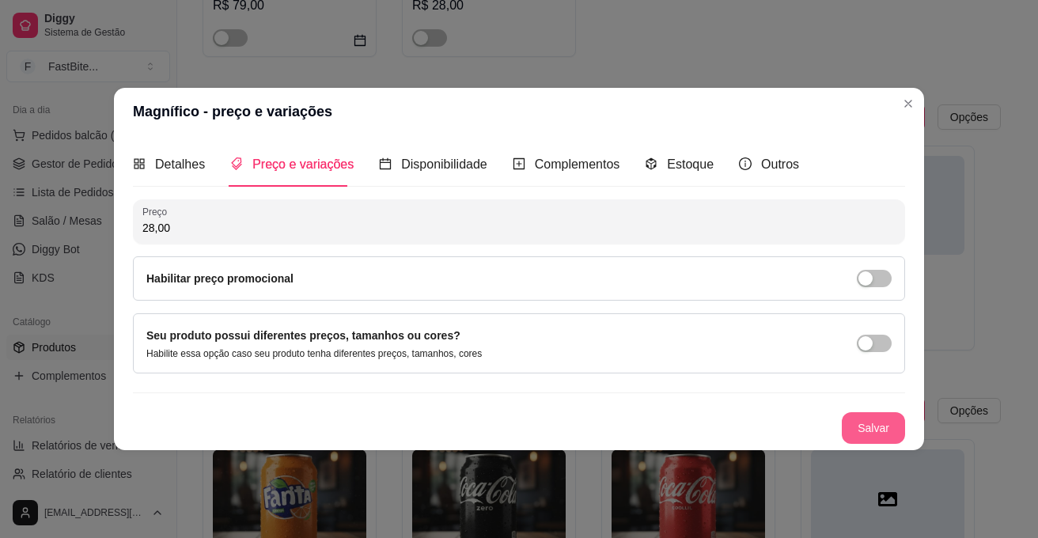
type input "28,00"
click at [863, 427] on button "Salvar" at bounding box center [873, 428] width 62 height 31
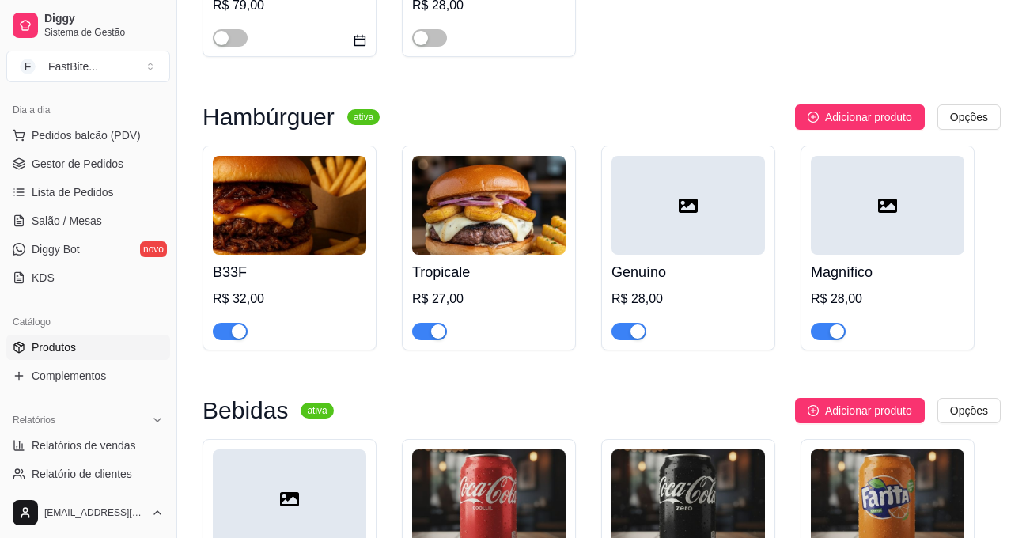
click at [666, 259] on div "Genuíno R$ 28,00" at bounding box center [687, 297] width 153 height 85
click at [860, 245] on div at bounding box center [887, 205] width 153 height 99
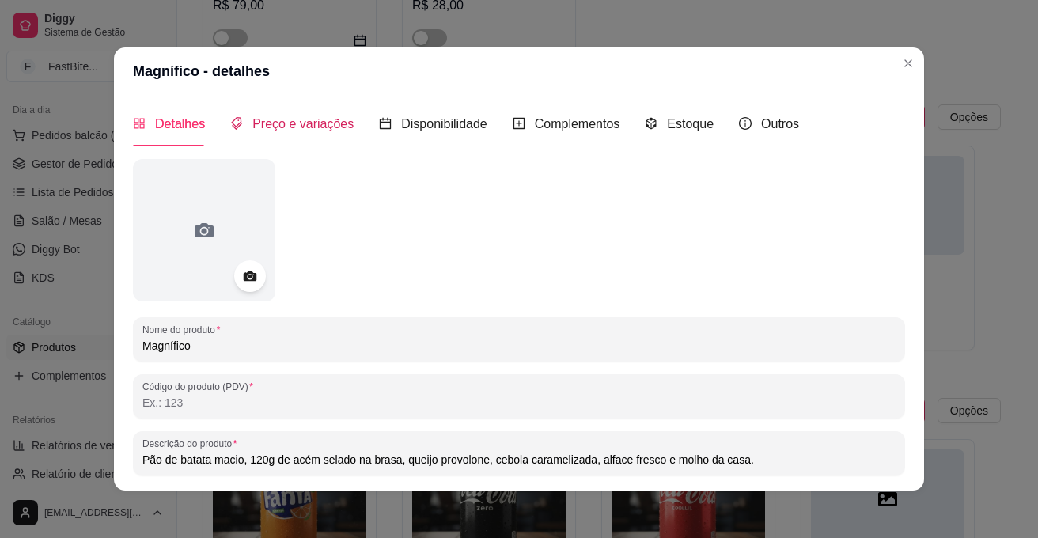
click at [274, 123] on span "Preço e variações" at bounding box center [302, 123] width 101 height 13
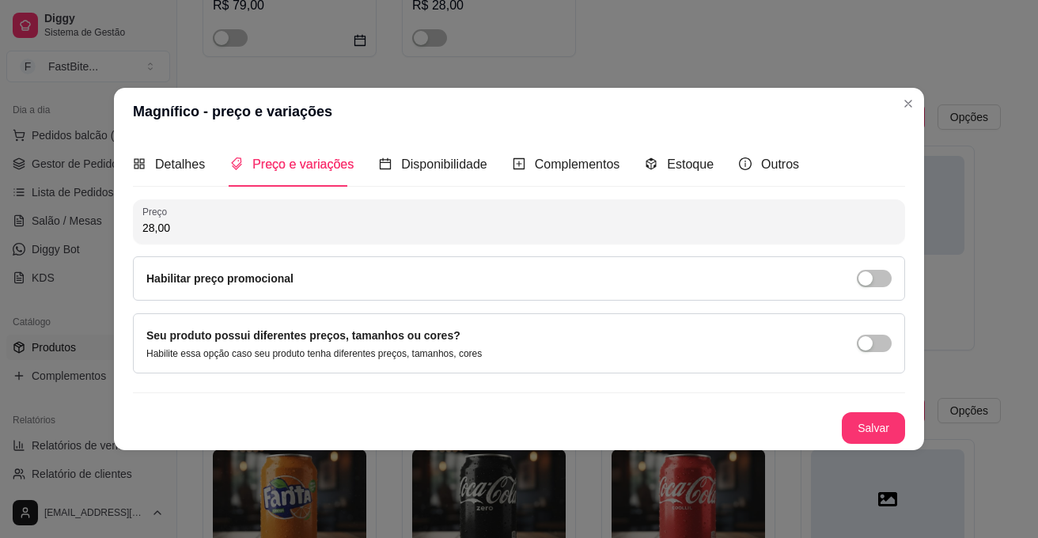
click at [173, 233] on input "28,00" at bounding box center [518, 228] width 753 height 16
type input "29,00"
click at [864, 427] on button "Salvar" at bounding box center [872, 428] width 63 height 32
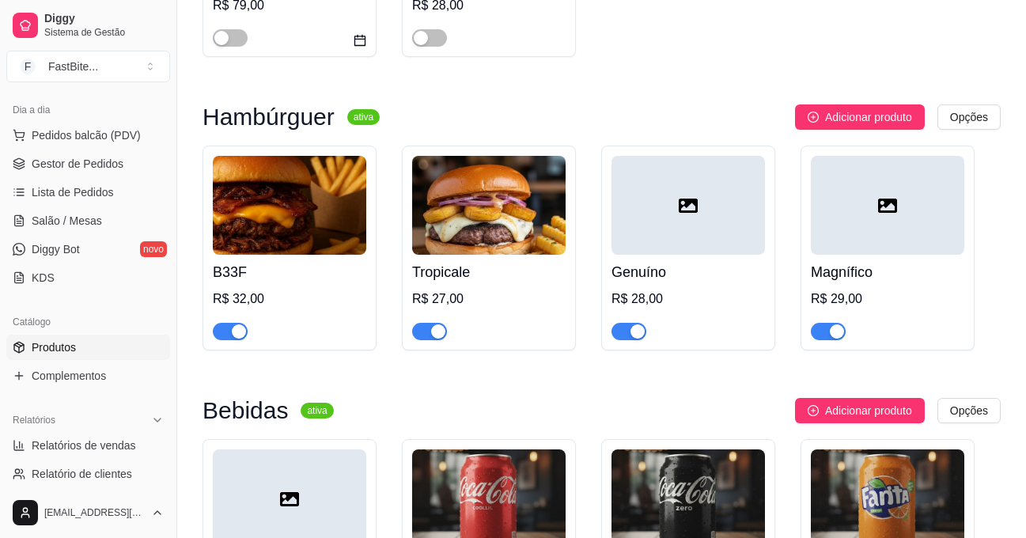
scroll to position [376, 0]
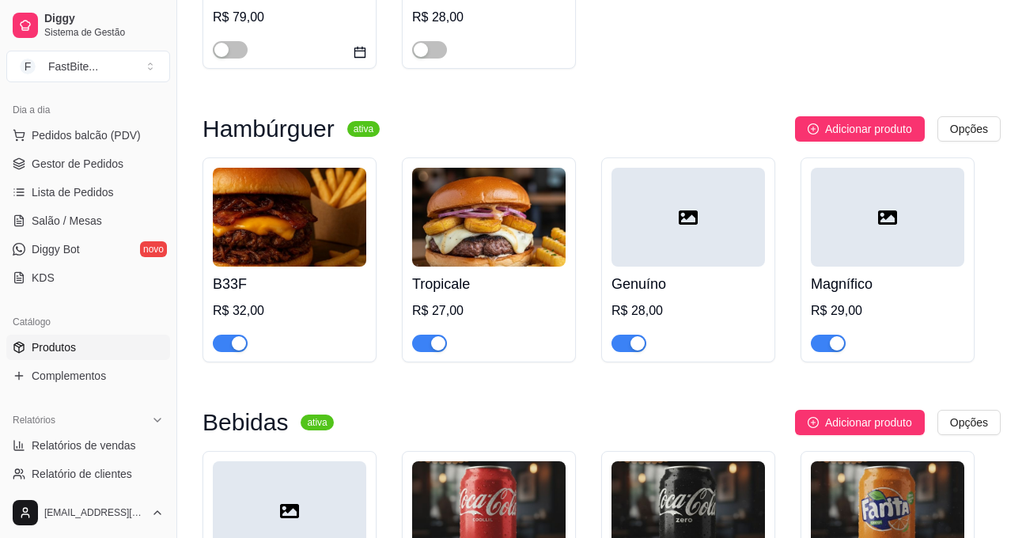
click at [674, 248] on div at bounding box center [687, 217] width 153 height 99
click at [862, 214] on div at bounding box center [887, 217] width 153 height 99
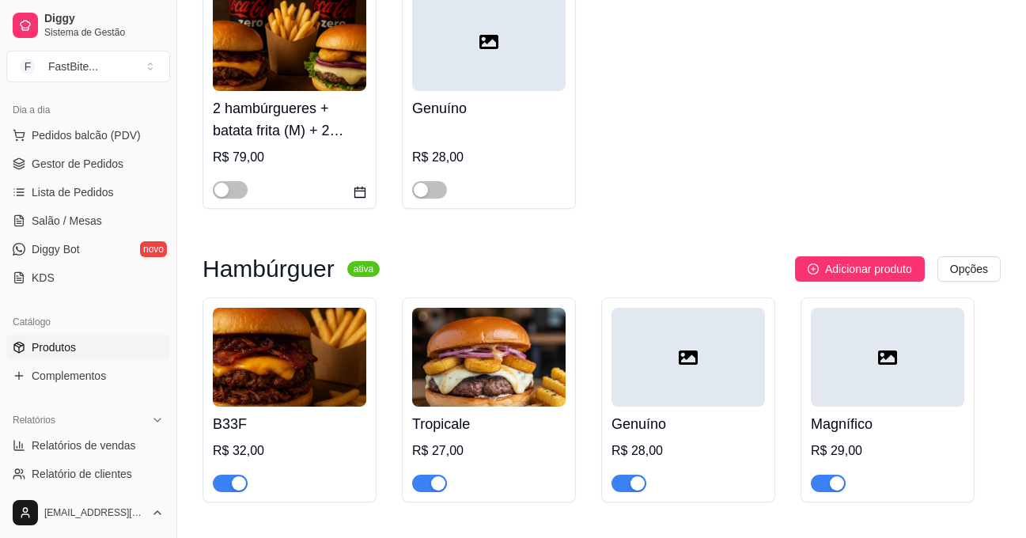
scroll to position [107, 0]
